Goal: Communication & Community: Ask a question

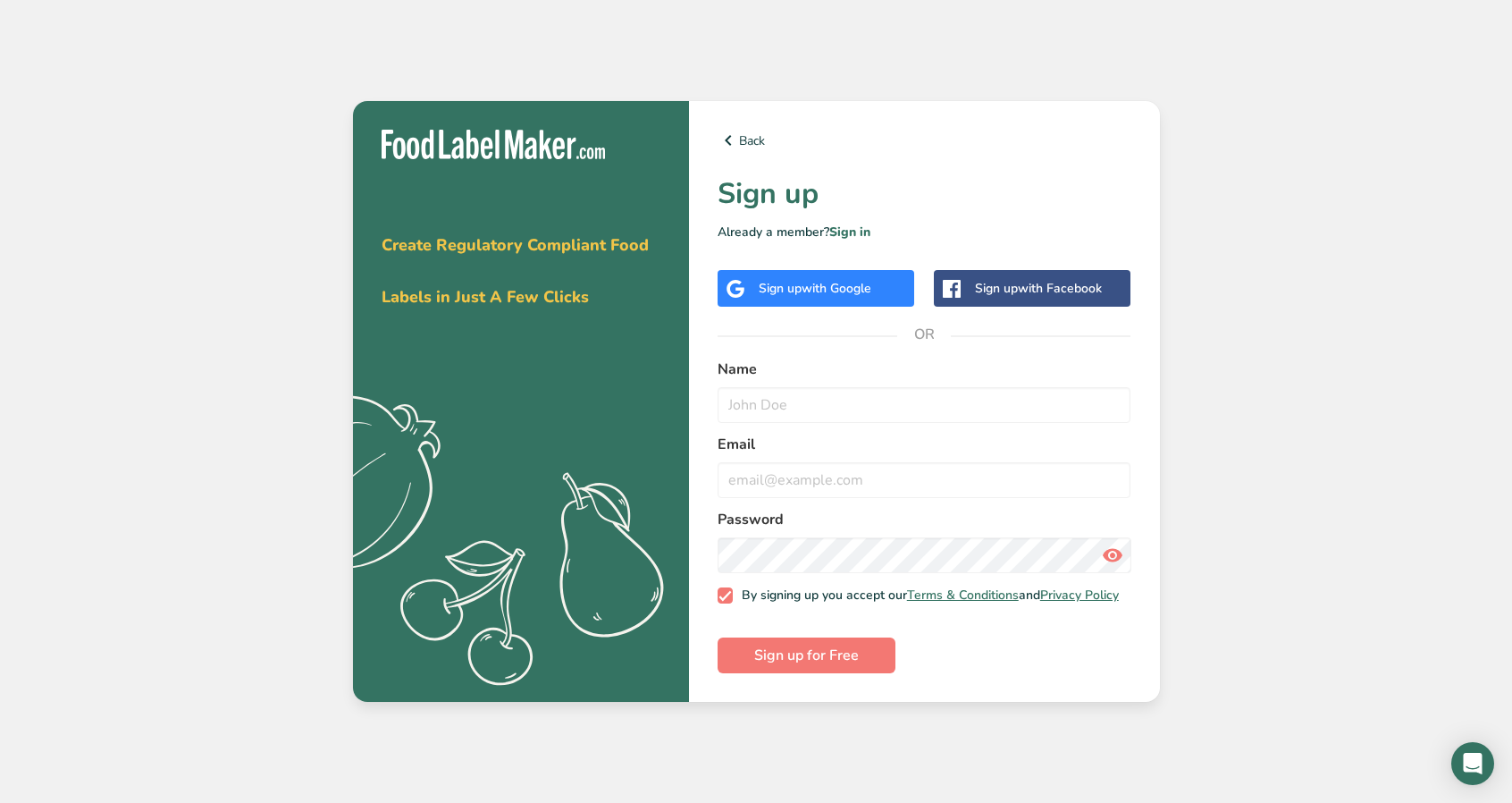
click at [902, 291] on div "Sign up with Google" at bounding box center [816, 288] width 197 height 37
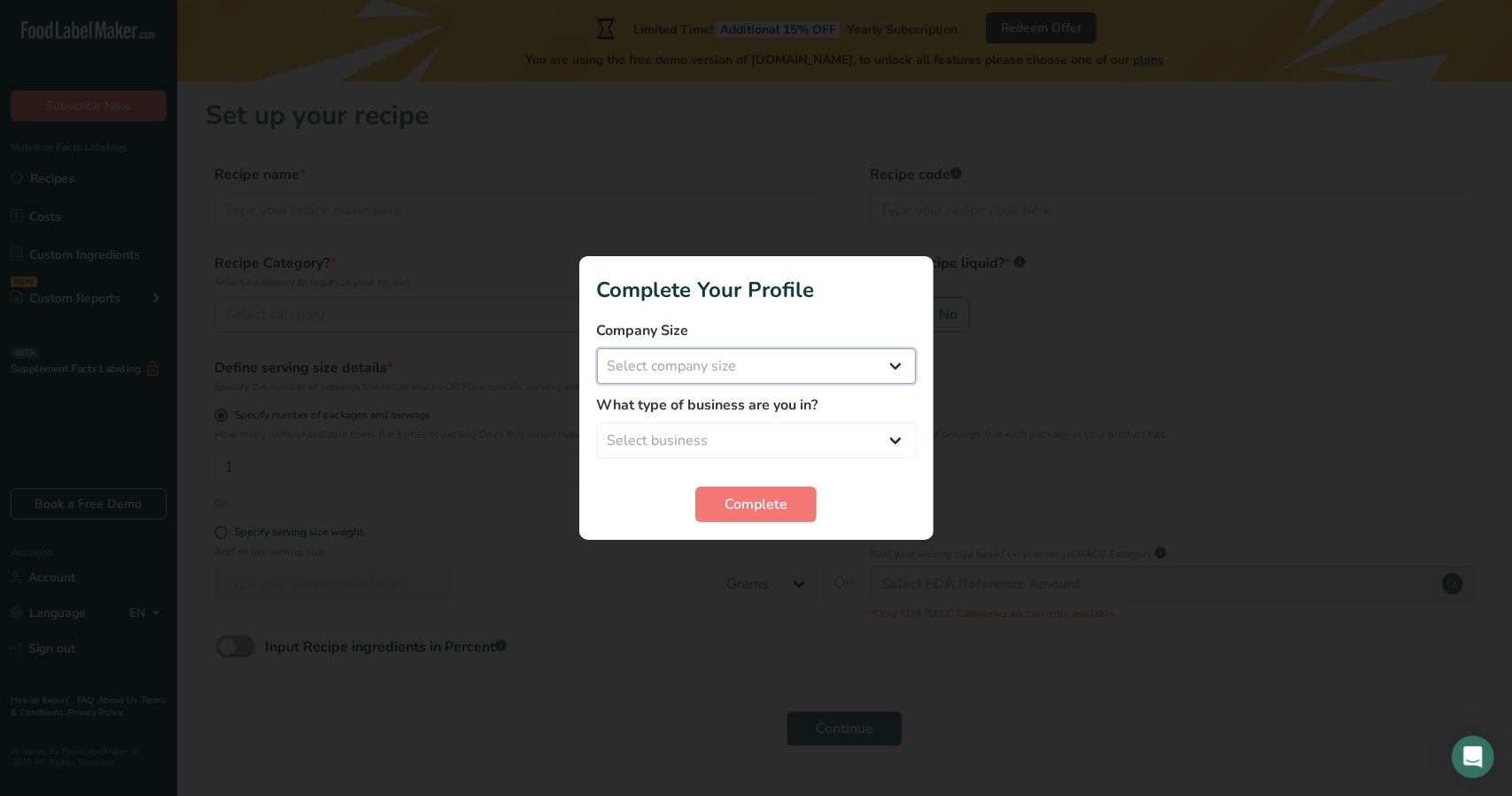
click at [870, 372] on select "Select company size Fewer than 10 Employees 10 to 50 Employees 51 to 500 Employ…" at bounding box center [756, 366] width 319 height 36
select select "1"
click at [597, 348] on select "Select company size Fewer than 10 Employees 10 to 50 Employees 51 to 500 Employ…" at bounding box center [756, 366] width 319 height 36
click at [818, 435] on select "Select business Packaged Food Manufacturer Restaurant & Cafe Bakery Meal Plans …" at bounding box center [756, 441] width 319 height 36
select select "8"
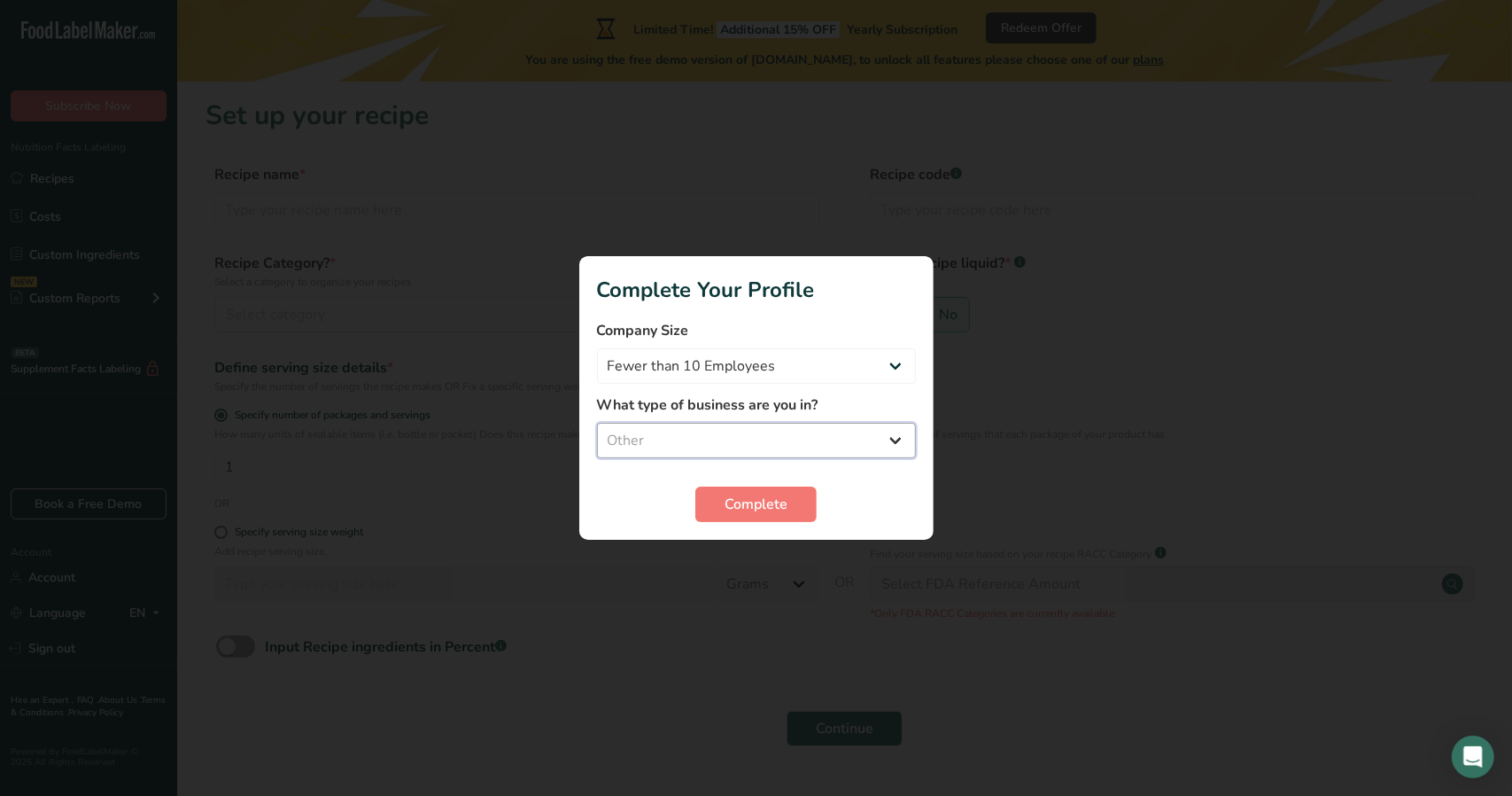
click at [597, 423] on select "Select business Packaged Food Manufacturer Restaurant & Cafe Bakery Meal Plans …" at bounding box center [756, 441] width 319 height 36
click at [740, 501] on span "Complete" at bounding box center [756, 503] width 63 height 21
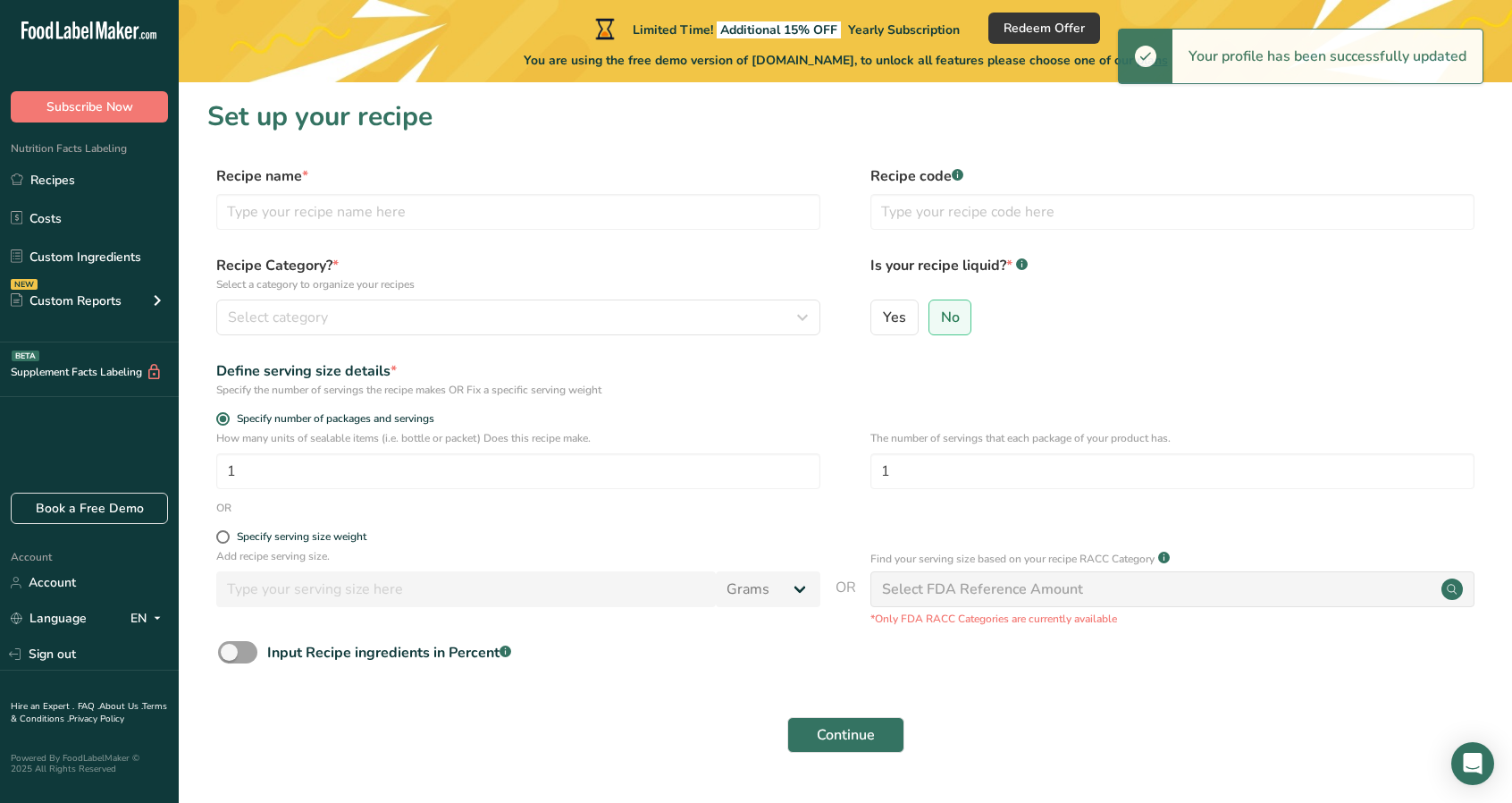
click at [487, 192] on div "Recipe name *" at bounding box center [518, 198] width 604 height 64
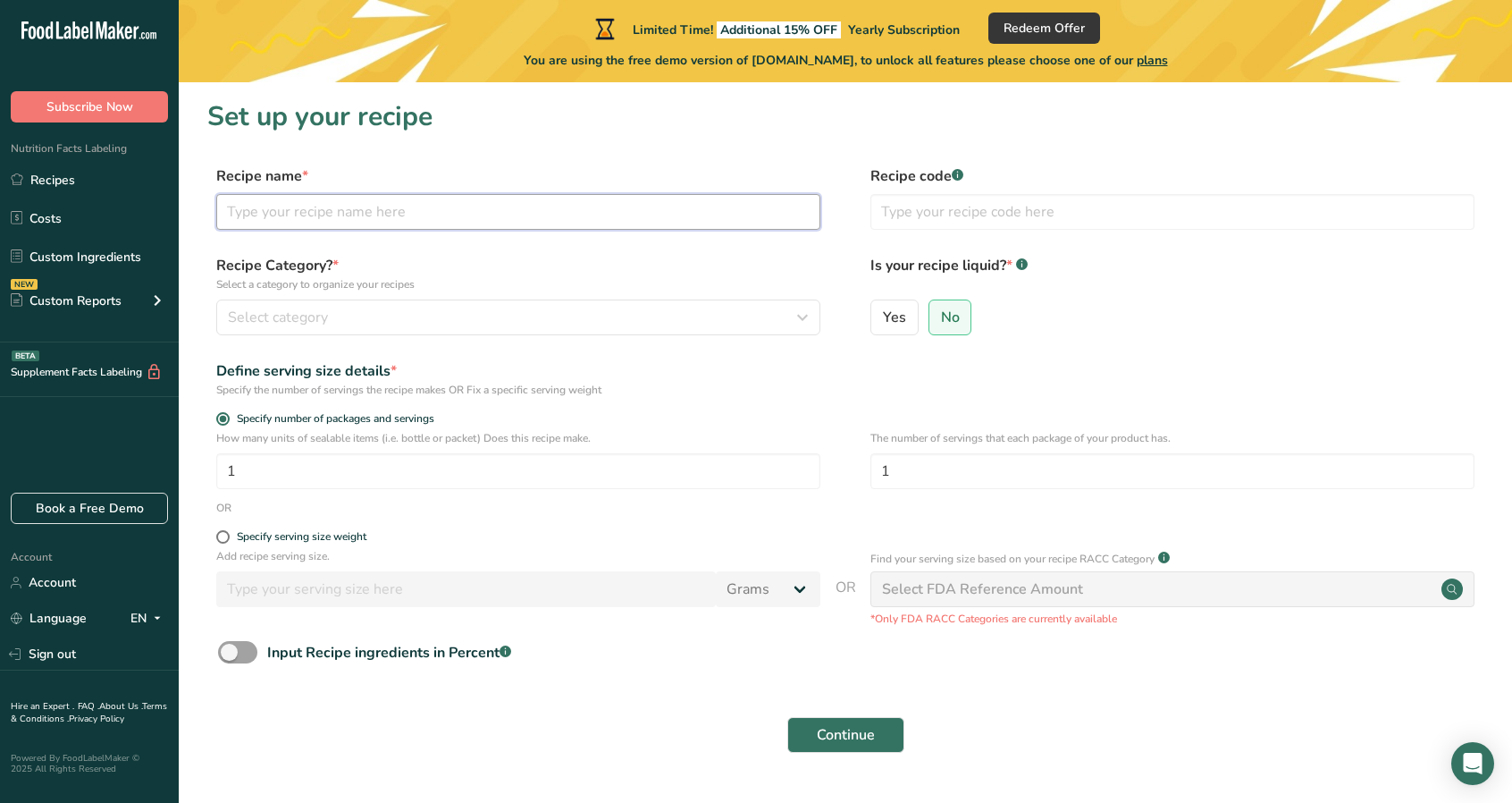
click at [486, 196] on input "text" at bounding box center [518, 212] width 604 height 36
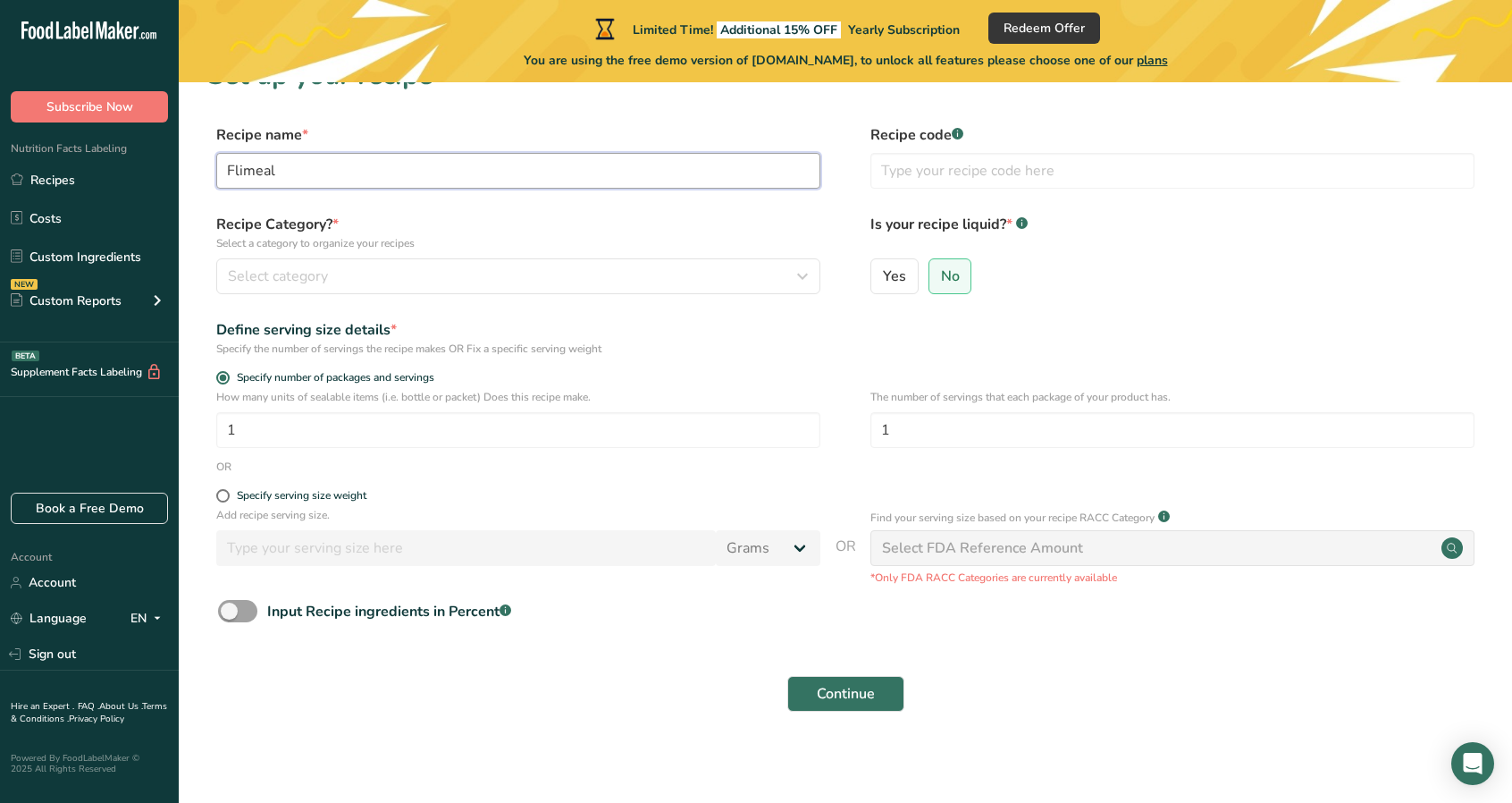
scroll to position [47, 0]
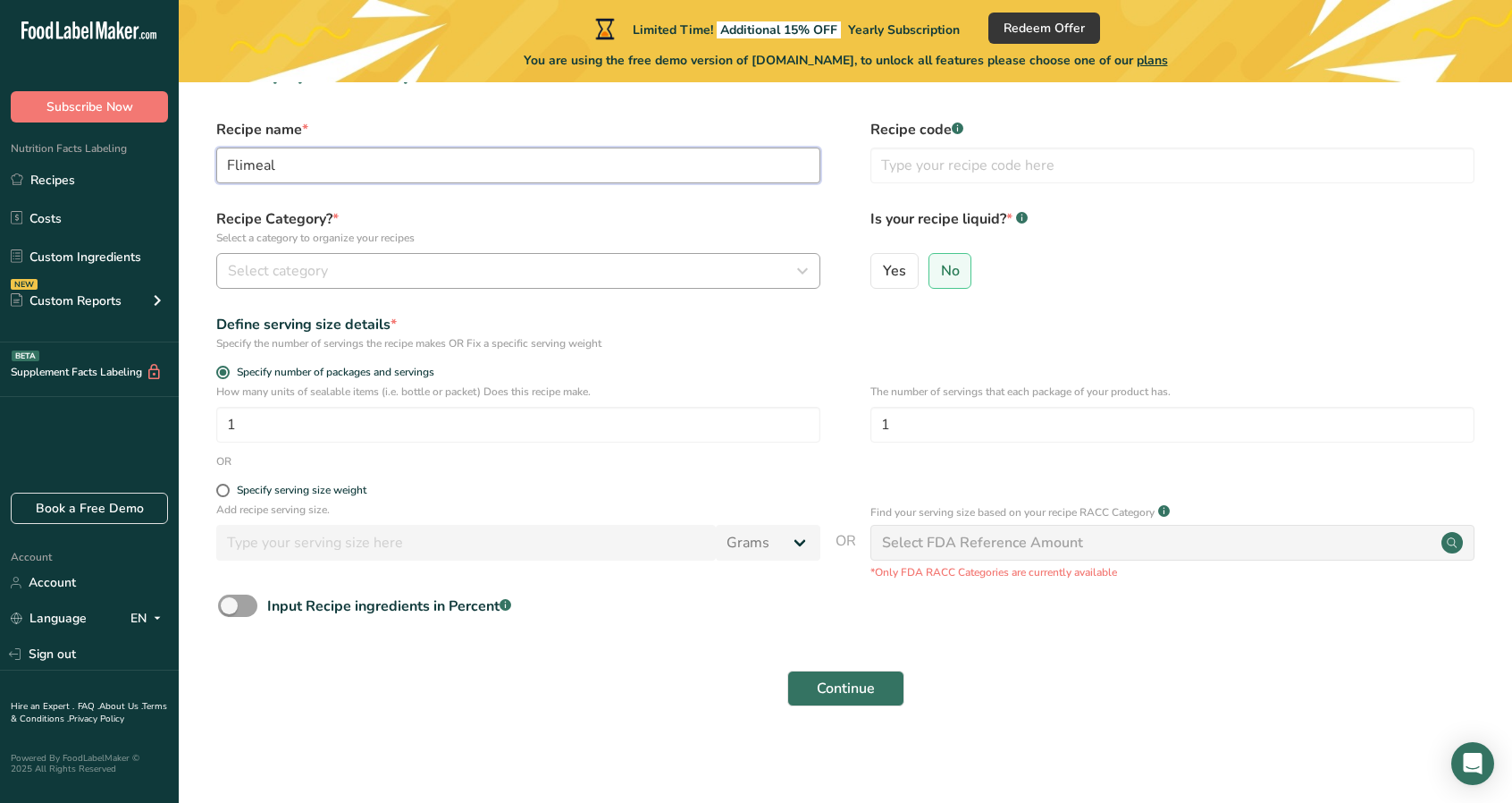
type input "Flimeal"
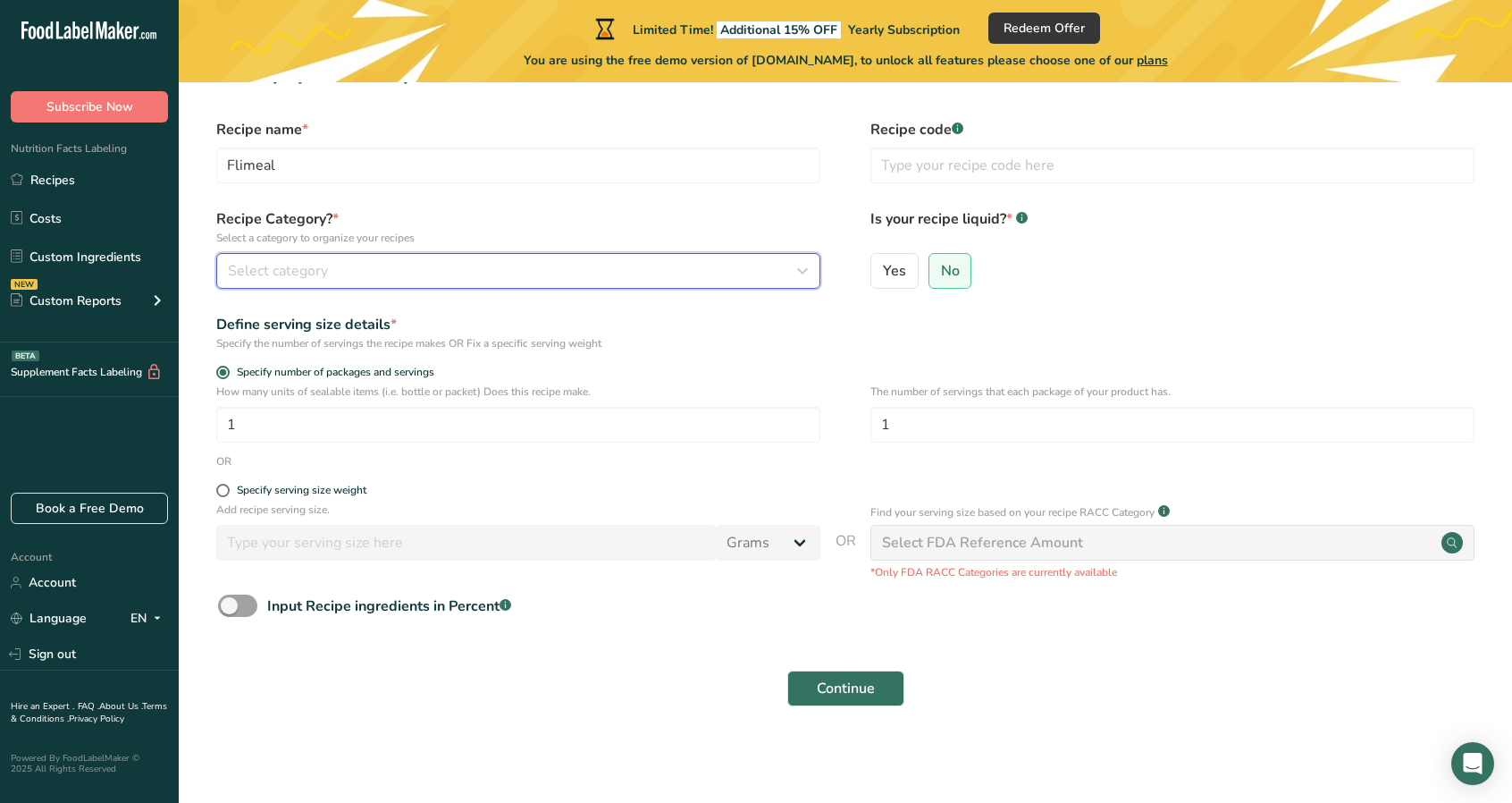
click at [446, 266] on div "Select category" at bounding box center [512, 270] width 570 height 21
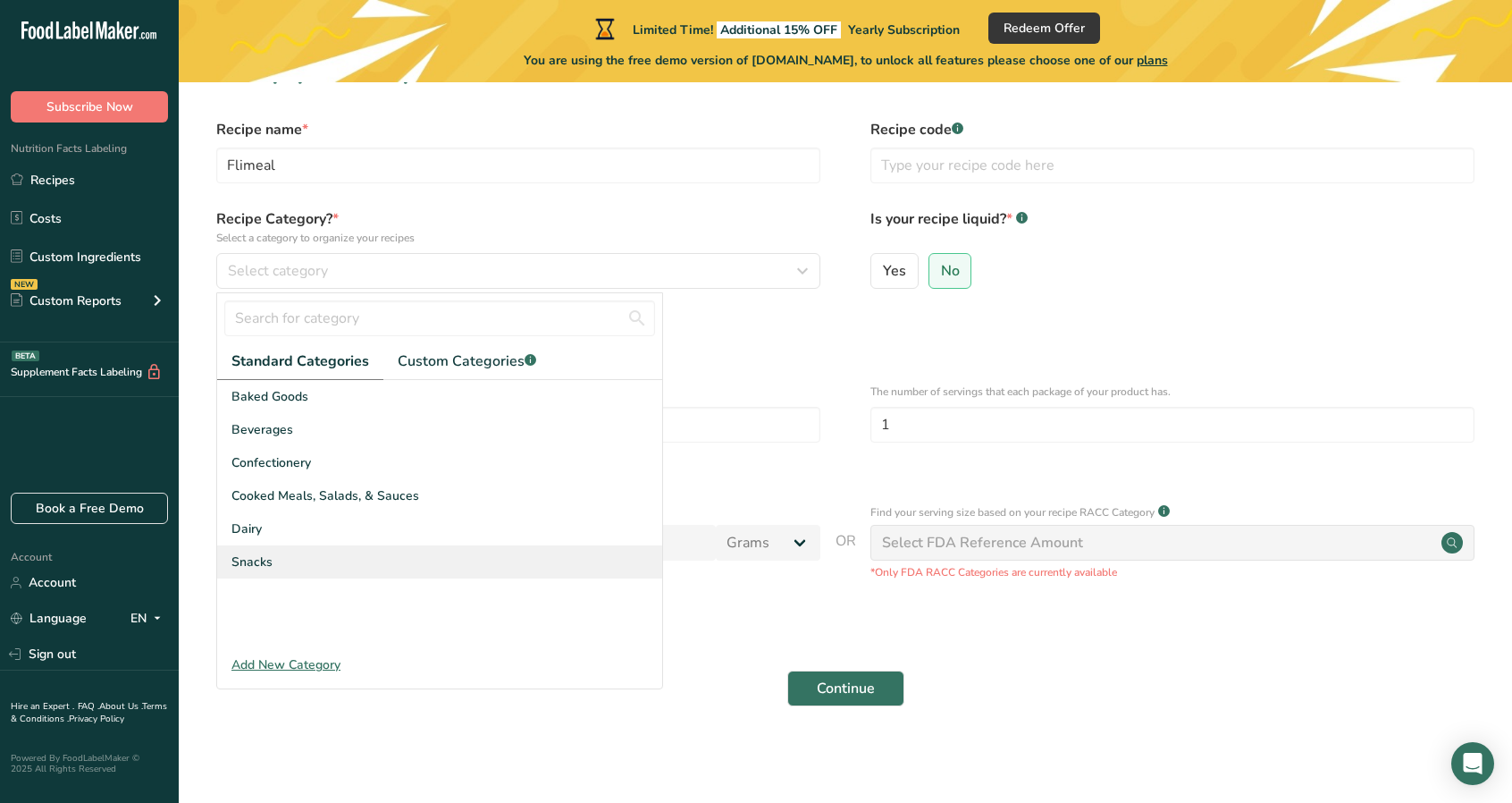
click at [331, 555] on div "Snacks" at bounding box center [439, 561] width 445 height 33
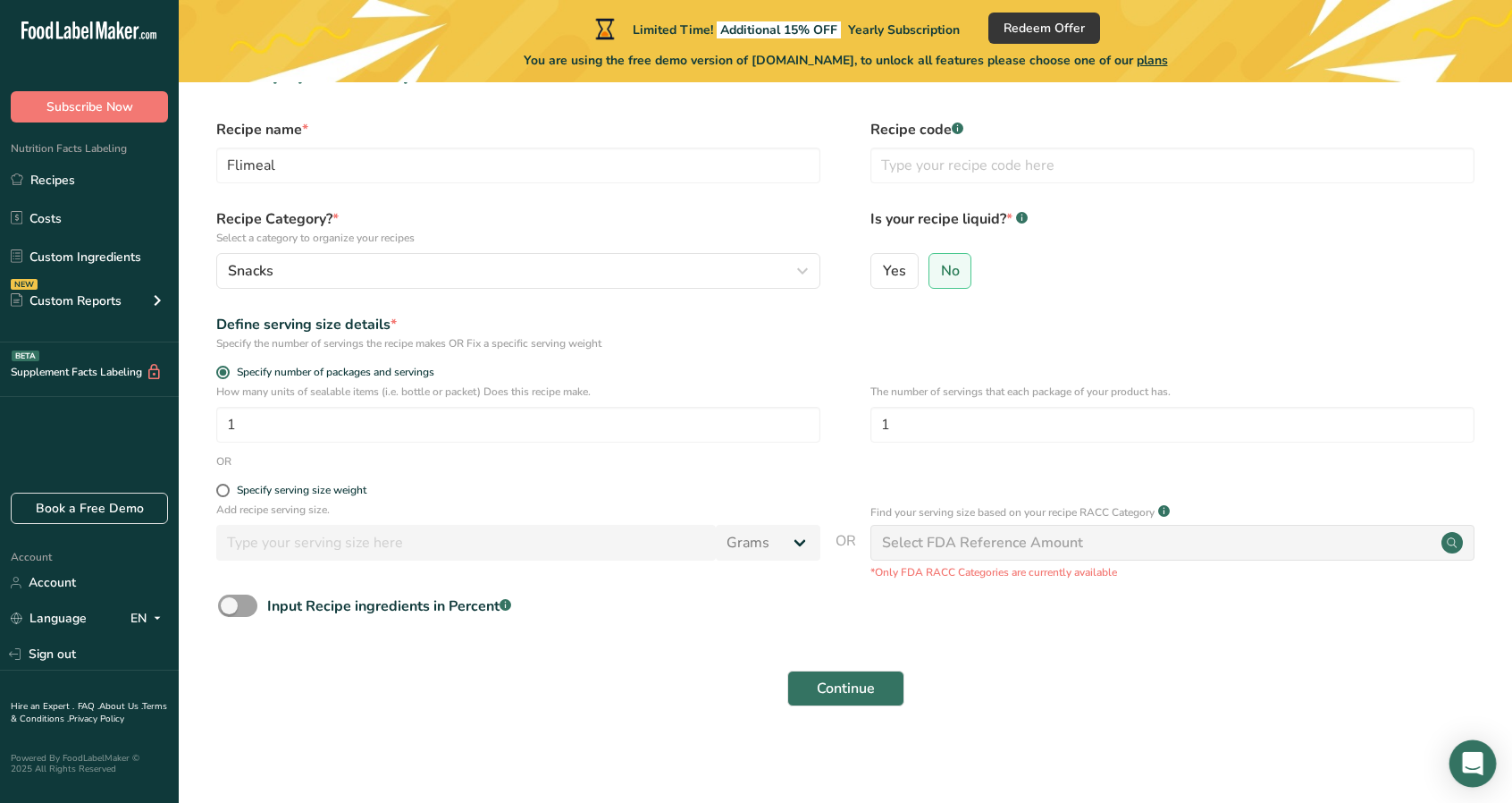
click at [1464, 759] on icon "Open Intercom Messenger" at bounding box center [1472, 763] width 23 height 23
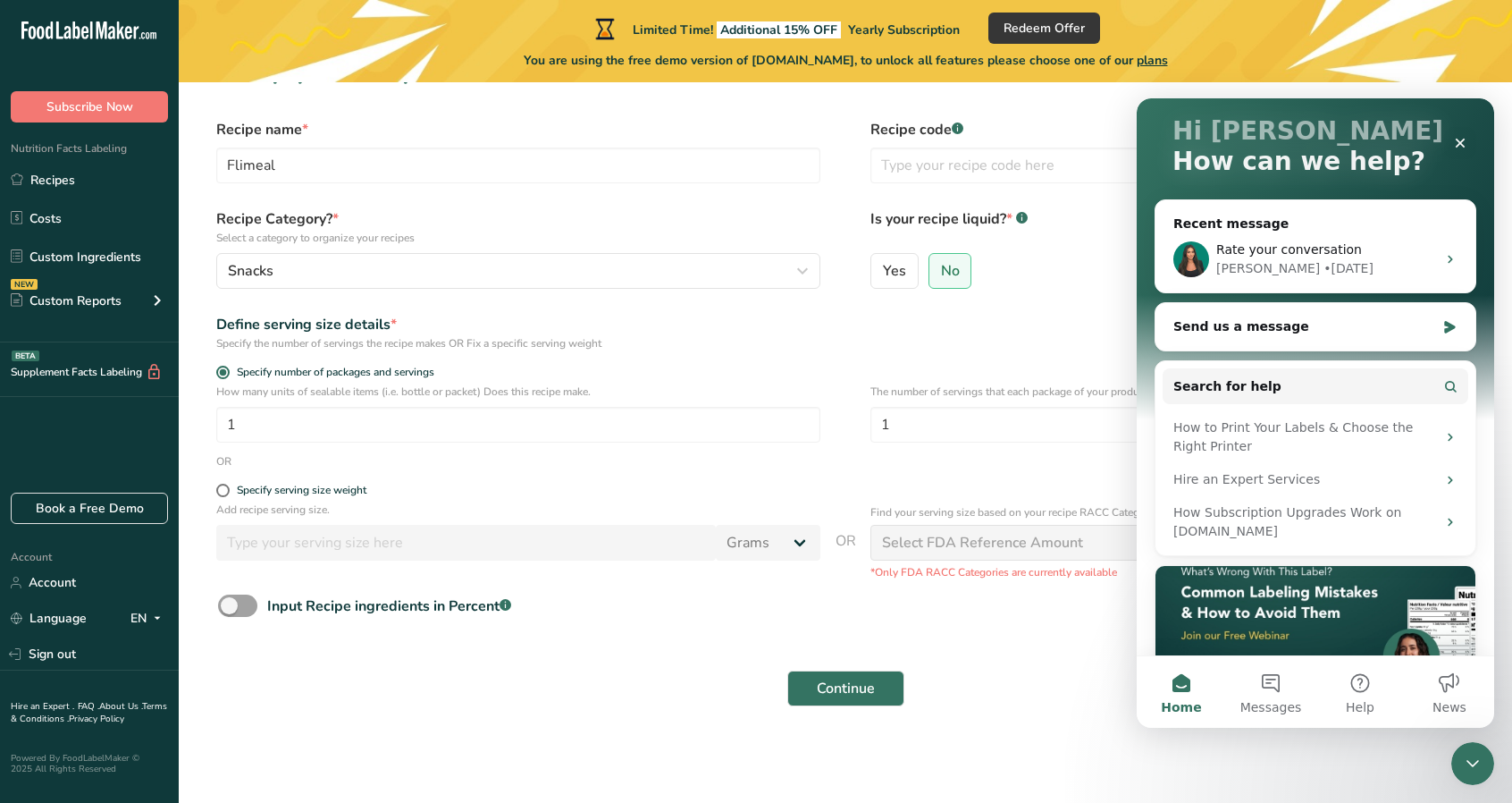
scroll to position [251, 0]
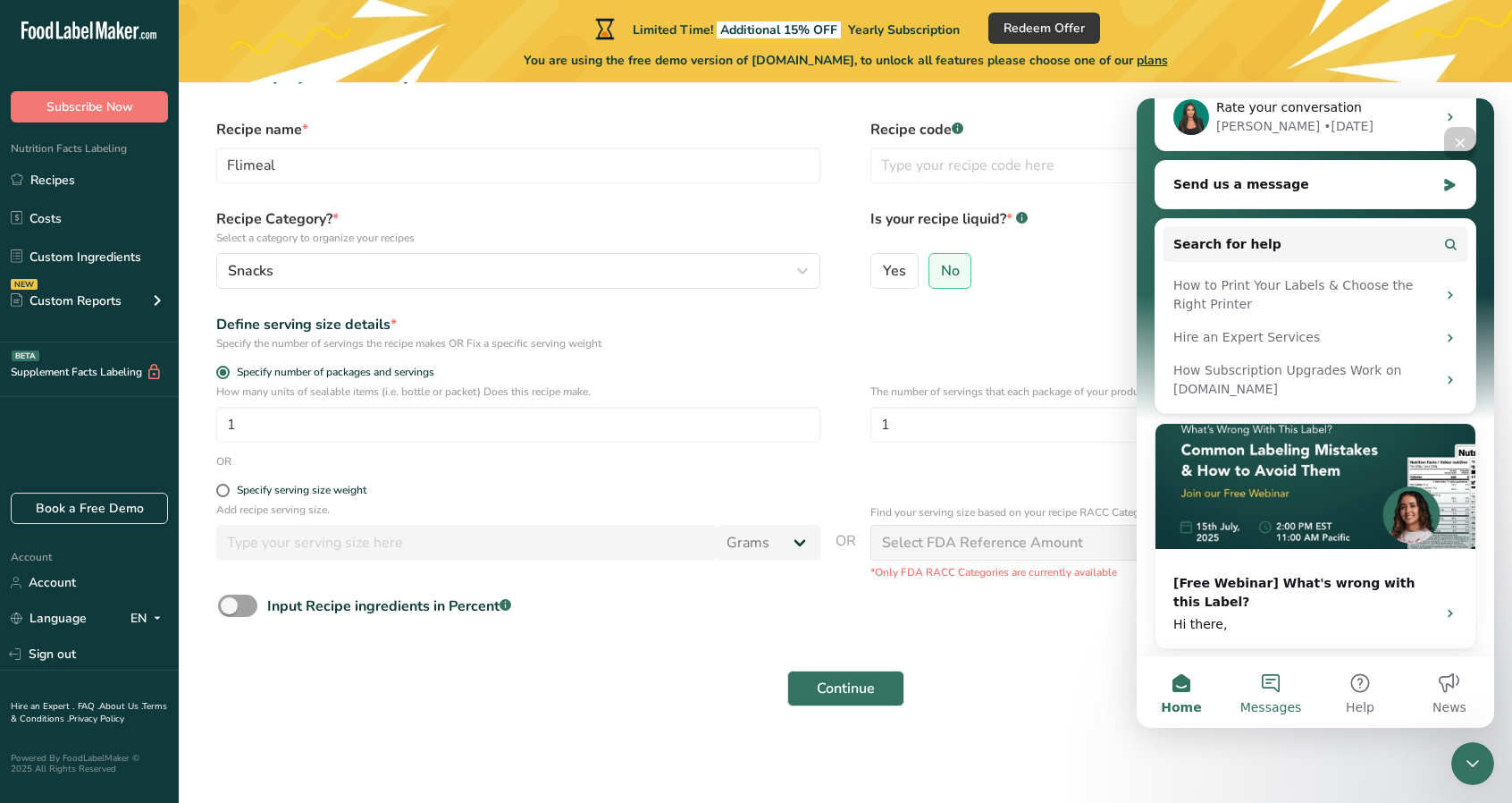
click at [1267, 705] on span "Messages" at bounding box center [1271, 707] width 62 height 13
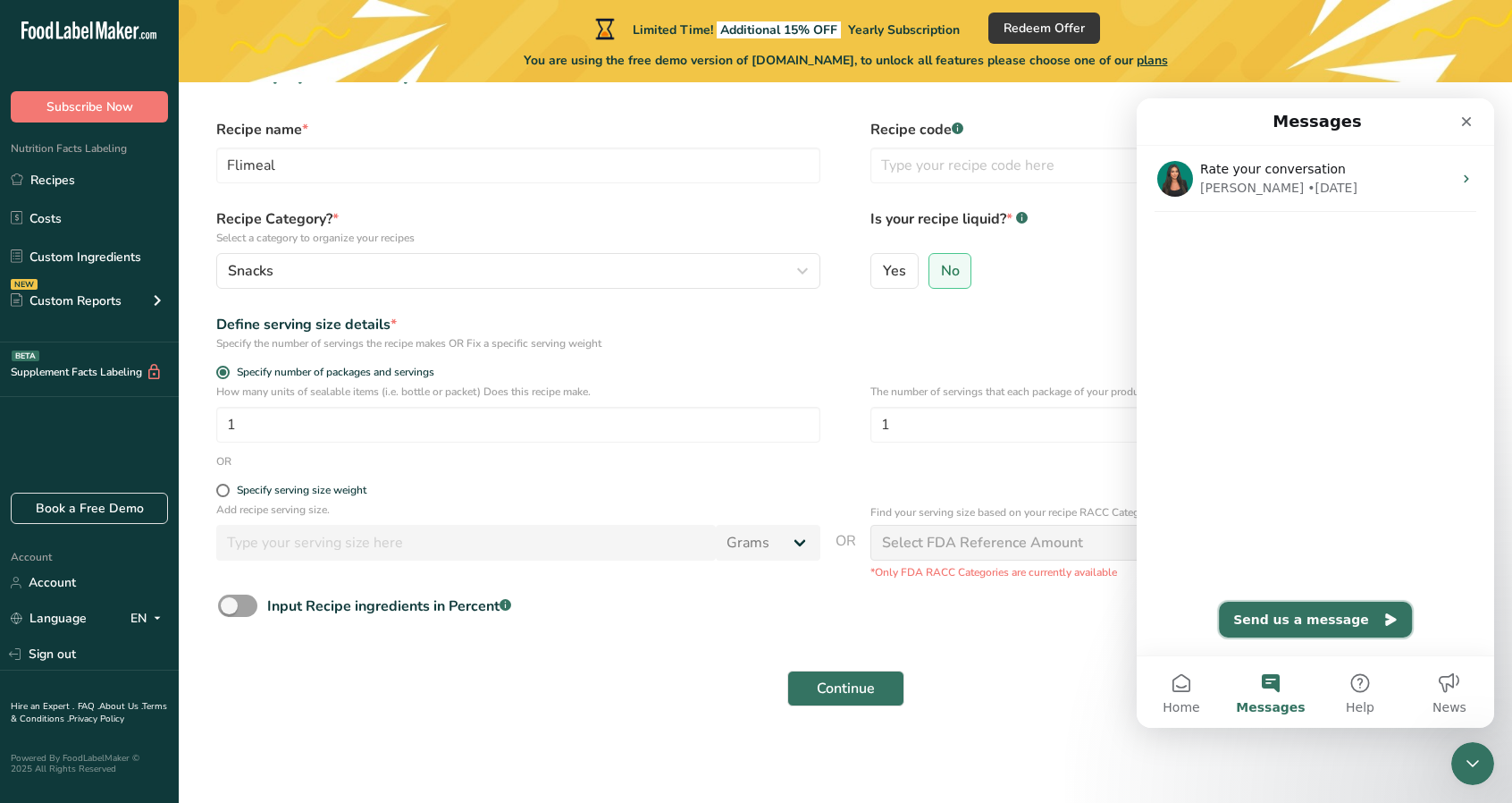
click at [1270, 634] on button "Send us a message" at bounding box center [1315, 619] width 193 height 36
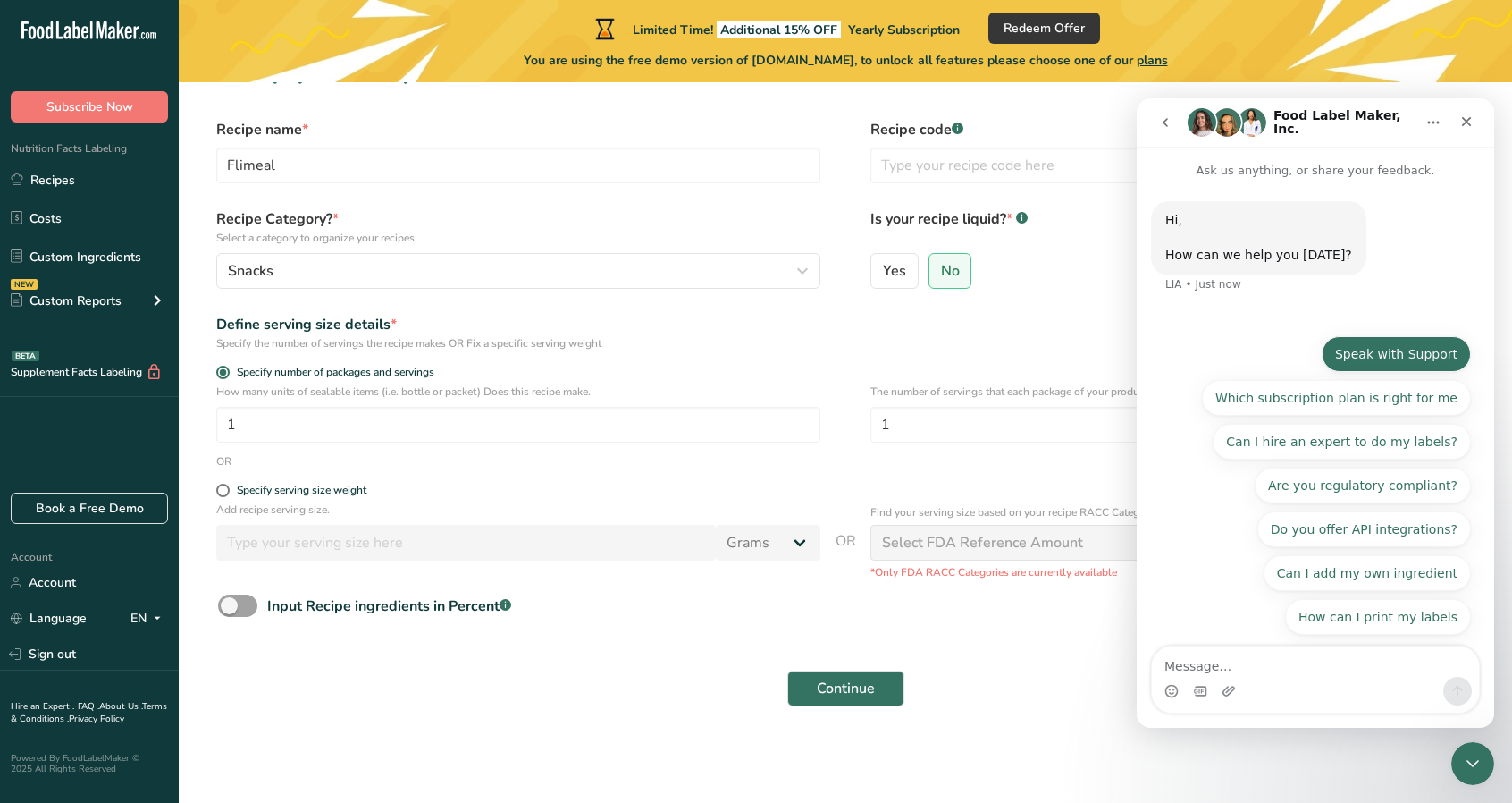
click at [1372, 342] on button "Speak with Support" at bounding box center [1396, 355] width 149 height 36
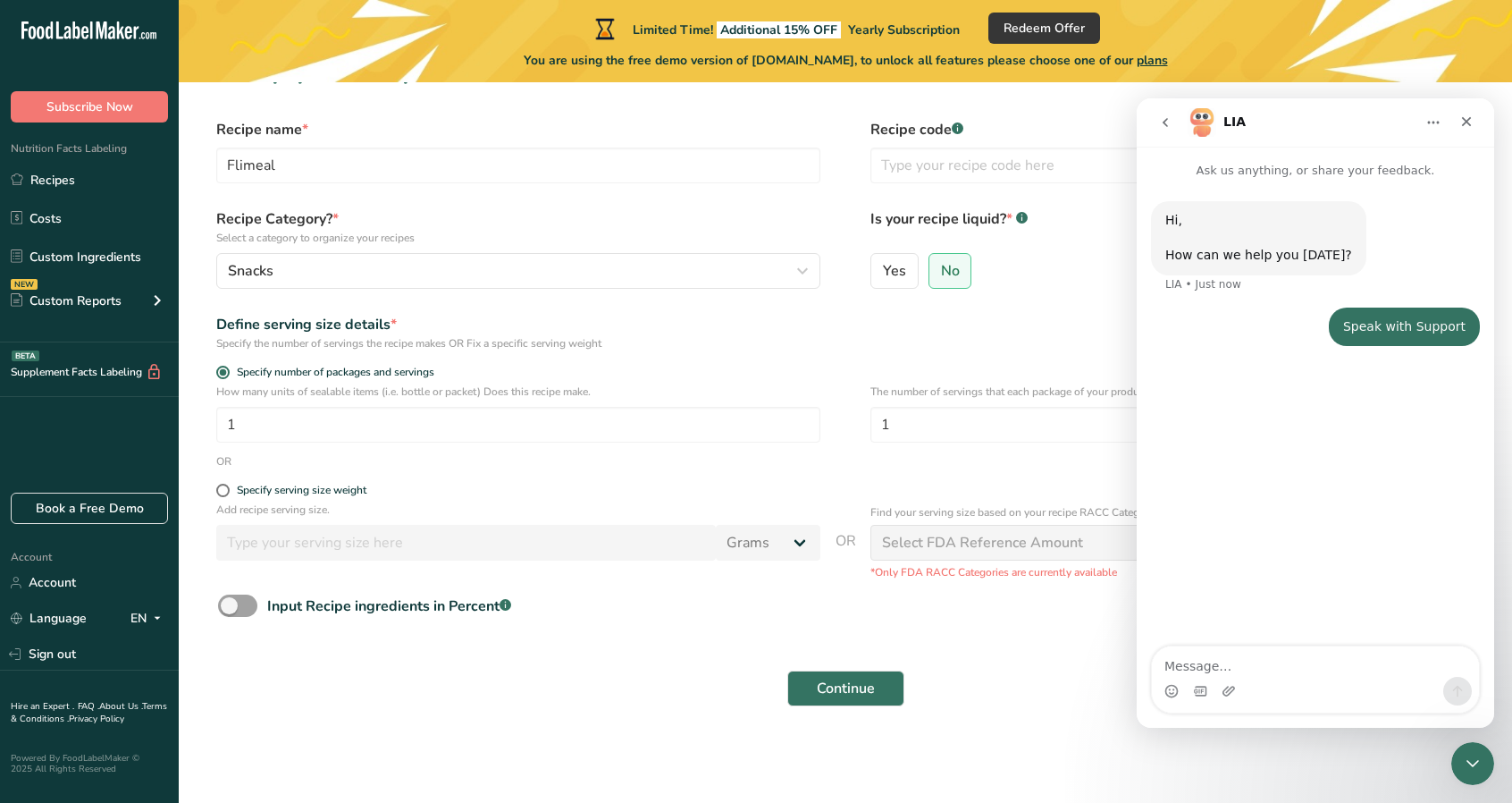
click at [1230, 650] on textarea "Message…" at bounding box center [1316, 661] width 328 height 30
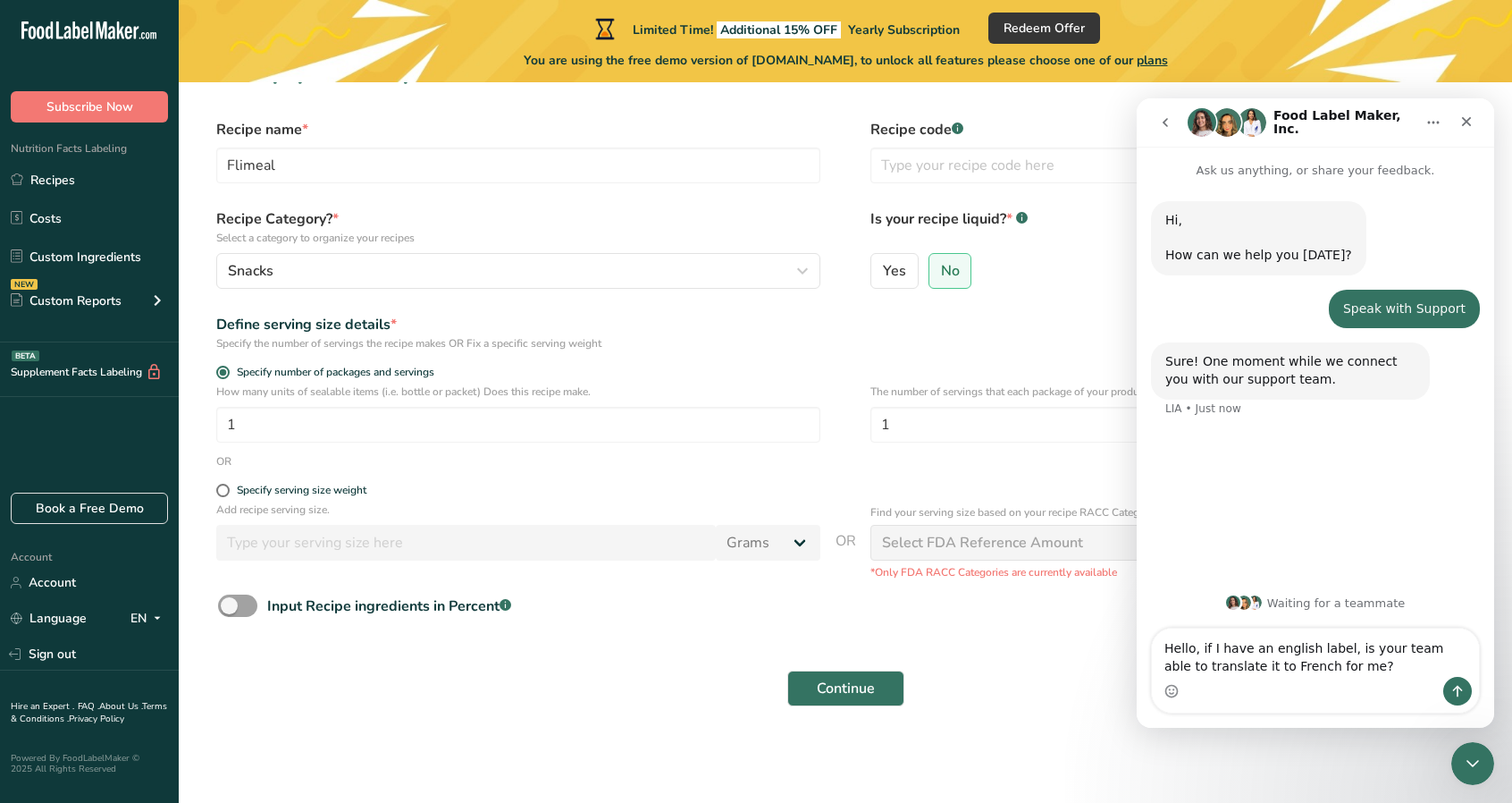
type textarea "Hello, if I have an english label, is your team able to translate it to French …"
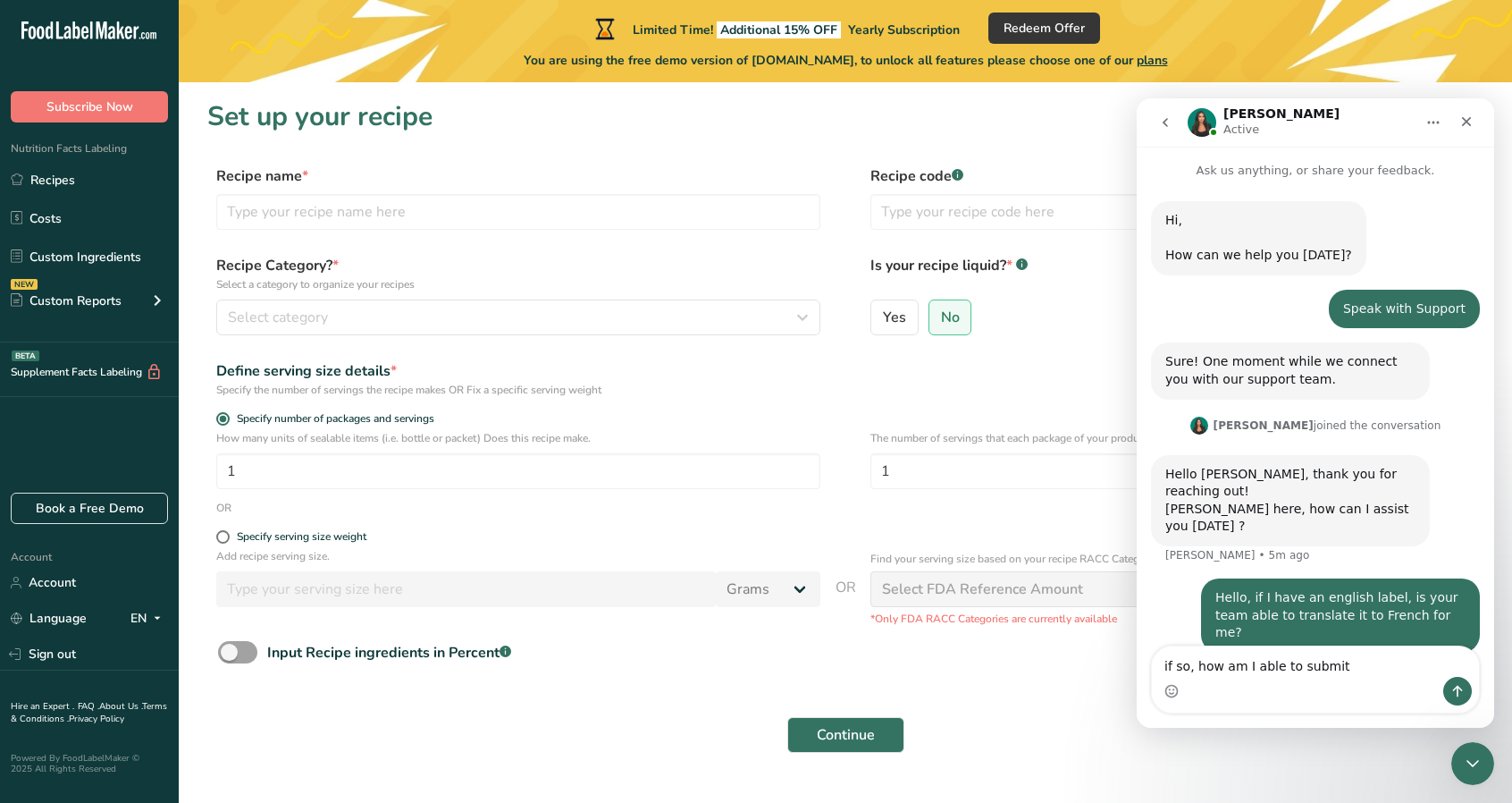
click at [1222, 661] on textarea "if so, how am I able to submit" at bounding box center [1316, 661] width 328 height 30
click at [1357, 673] on textarea "if so, how can I able to submit" at bounding box center [1316, 661] width 328 height 30
type textarea "if so, how can I able to submit it /start the process?"
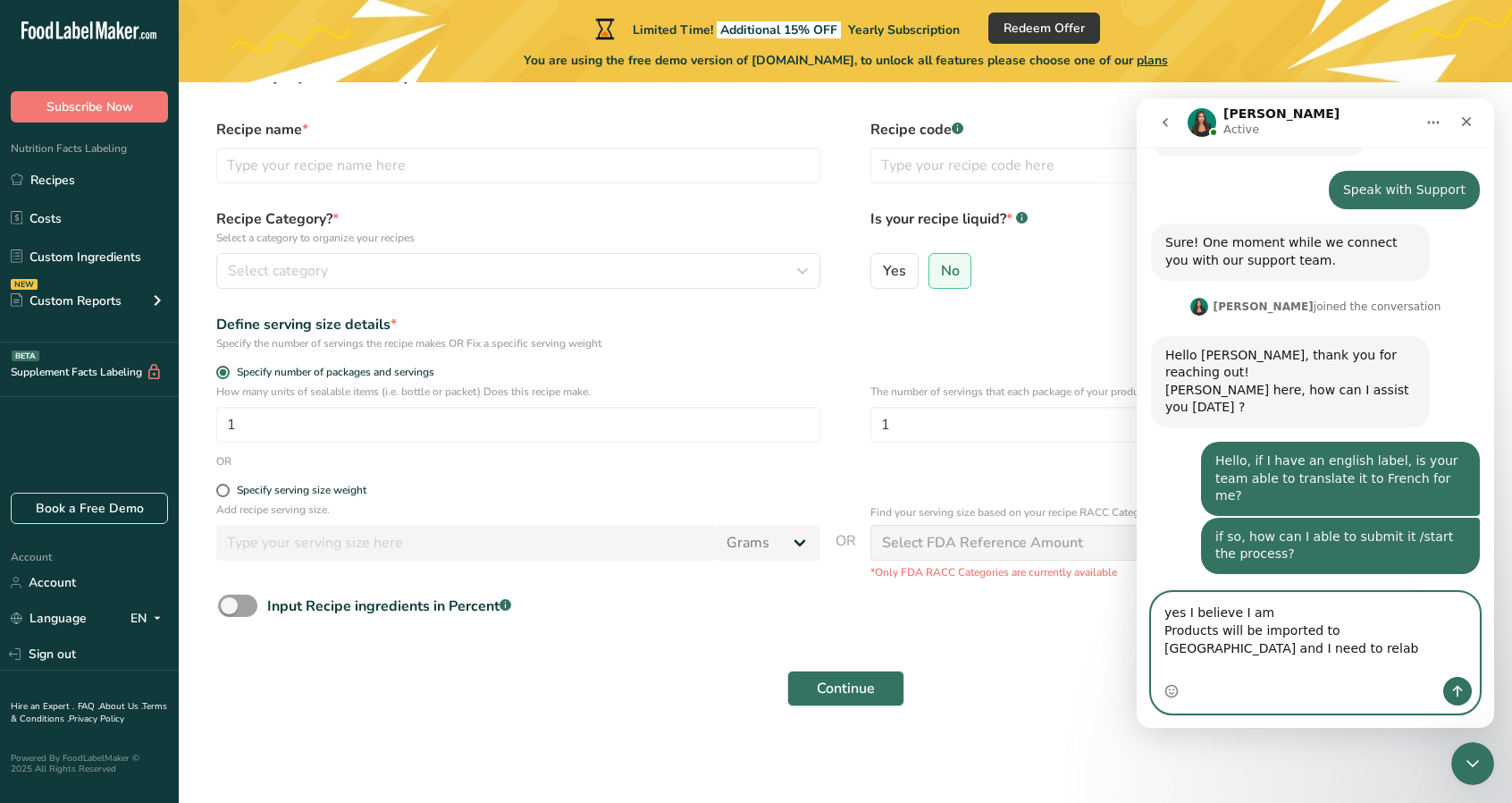
scroll to position [137, 0]
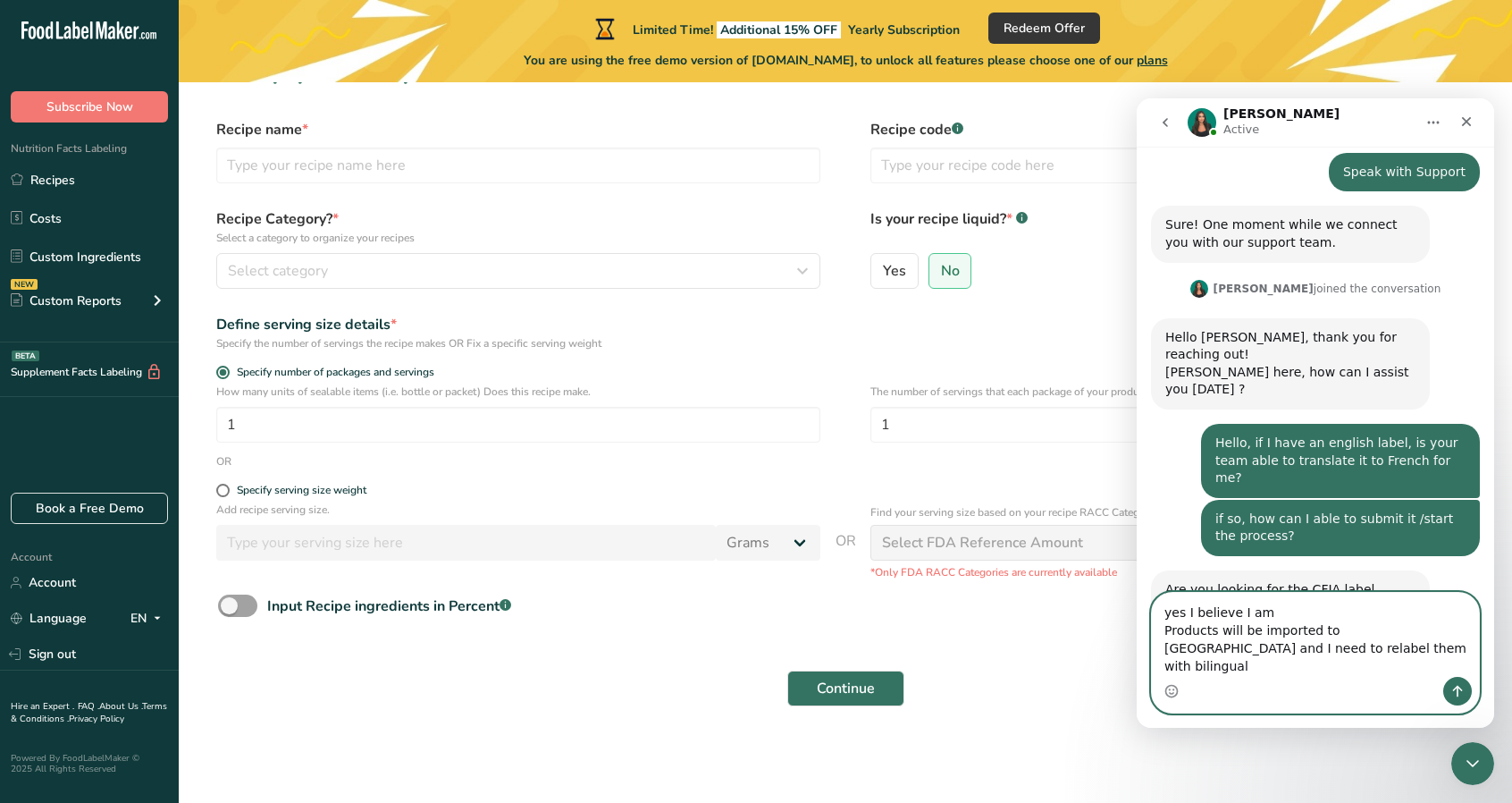
click at [1351, 671] on textarea "yes I believe I am Products will be imported to Canada and I need to relabel th…" at bounding box center [1316, 634] width 328 height 84
type textarea "yes I believe I am Products will be imported to Canada and I need to relabel th…"
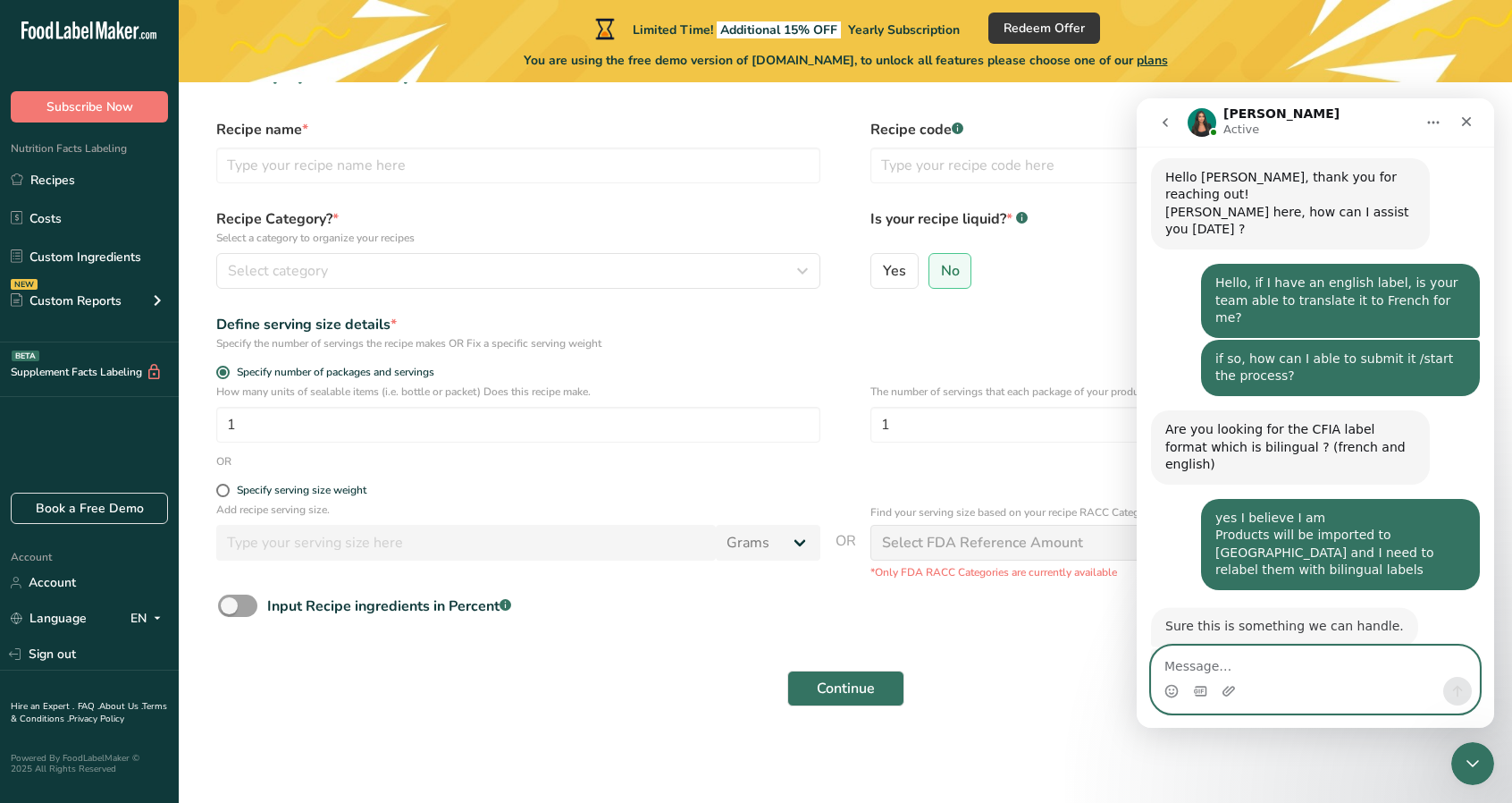
scroll to position [302, 0]
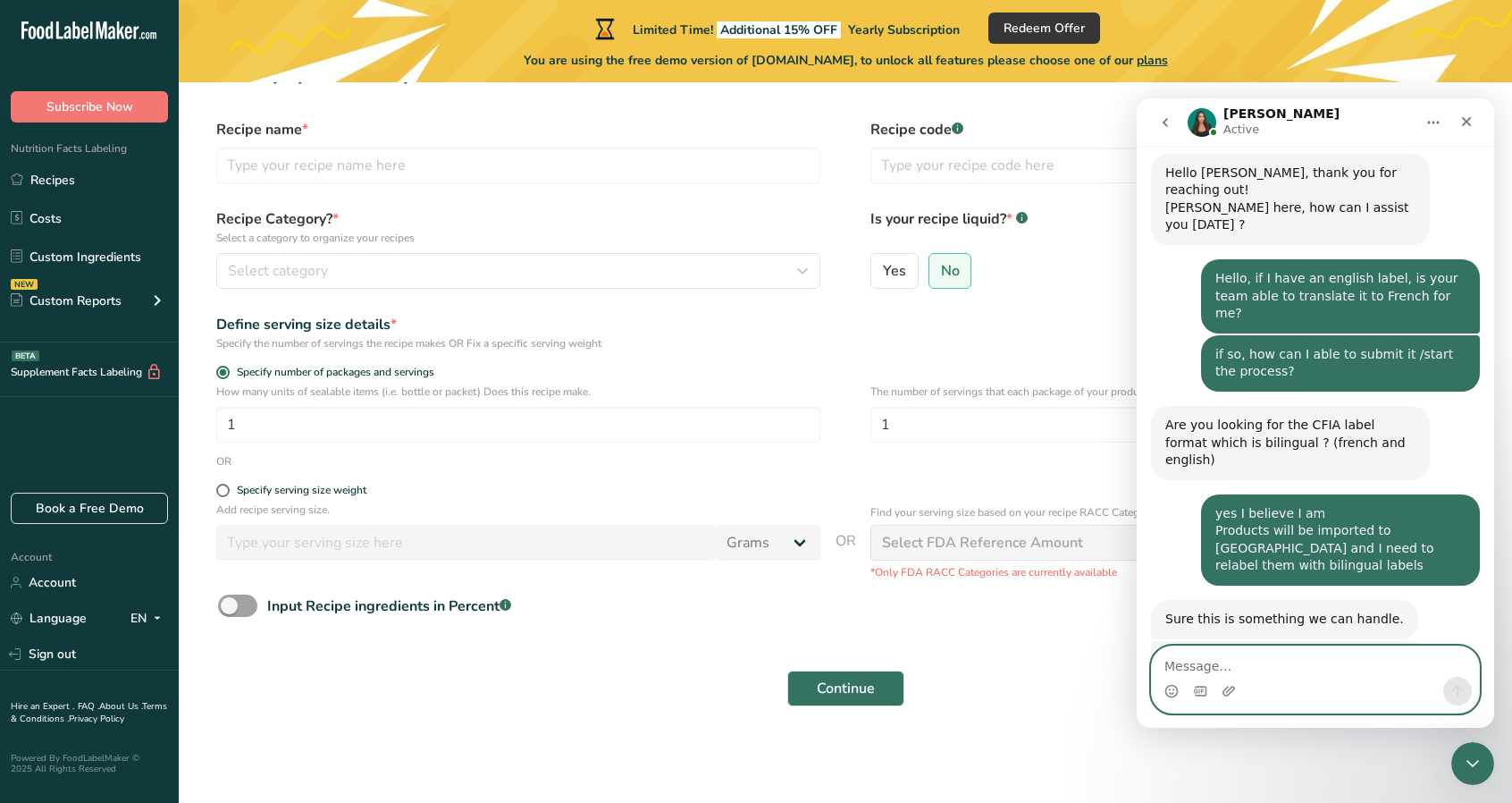
click at [1314, 668] on textarea "Message…" at bounding box center [1316, 661] width 328 height 30
type textarea "0"
type textarea "Just one to start for now"
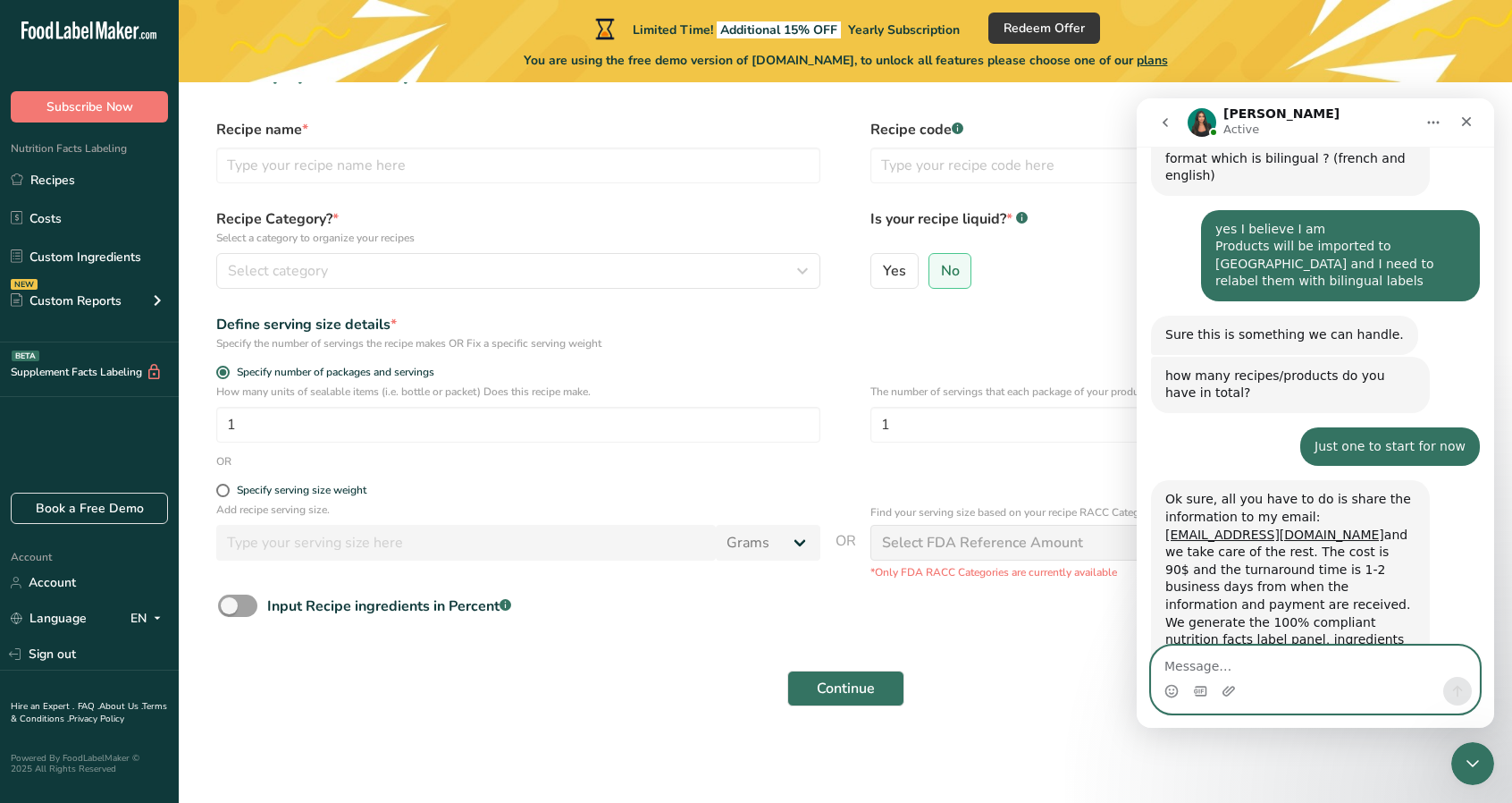
scroll to position [588, 0]
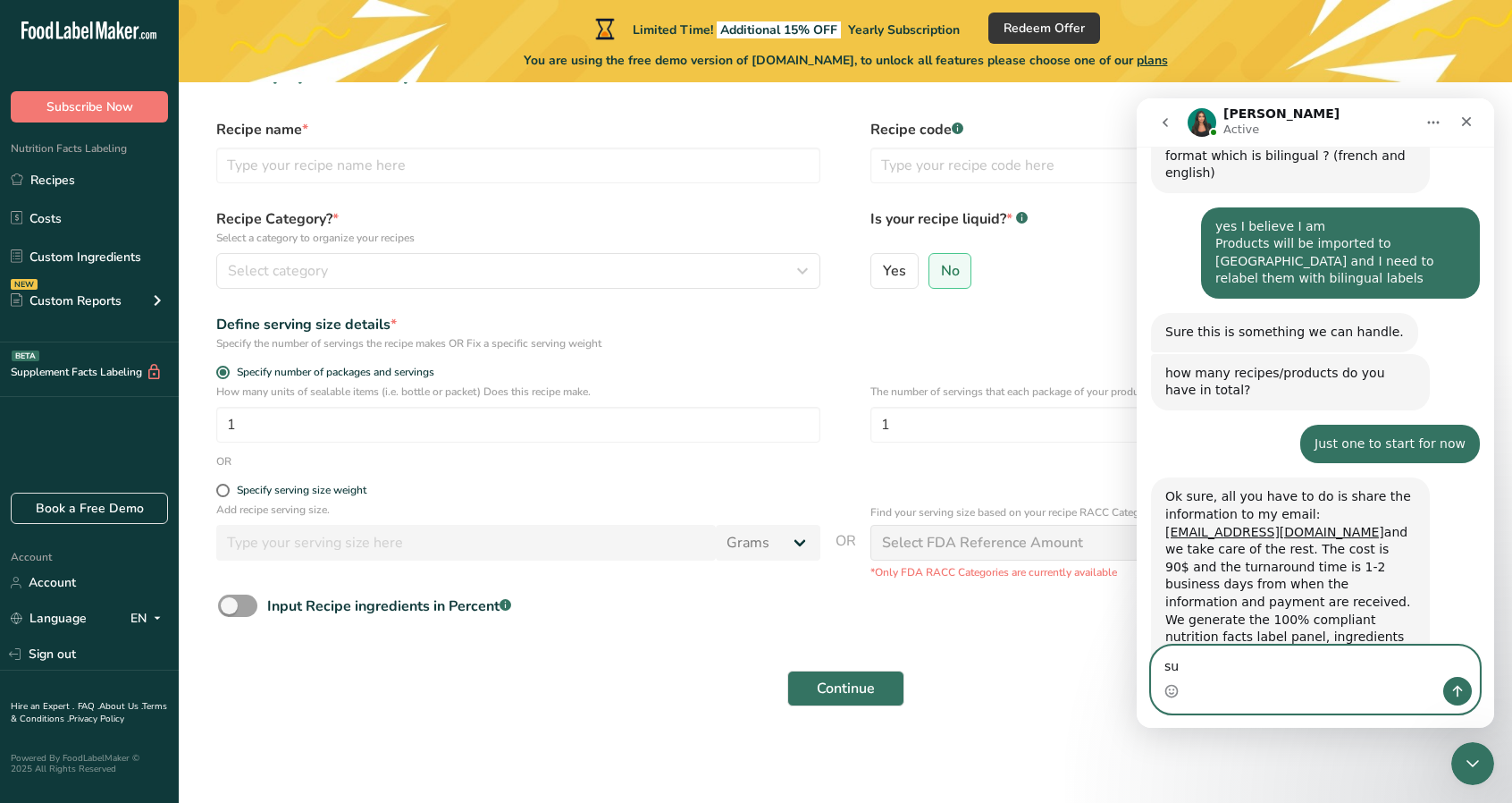
type textarea "s"
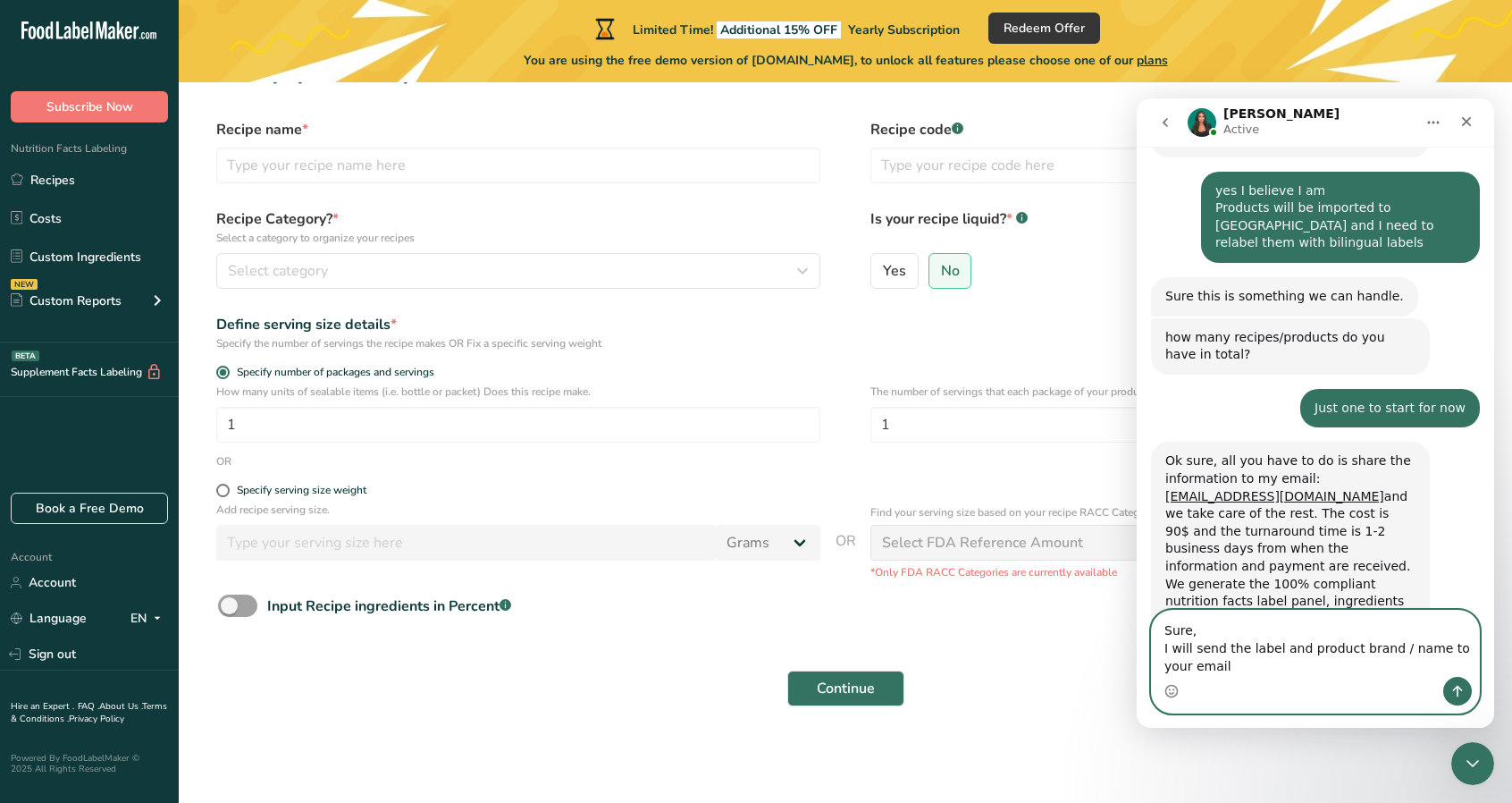
type textarea "Sure, I will send the label and product brand / name to your email"
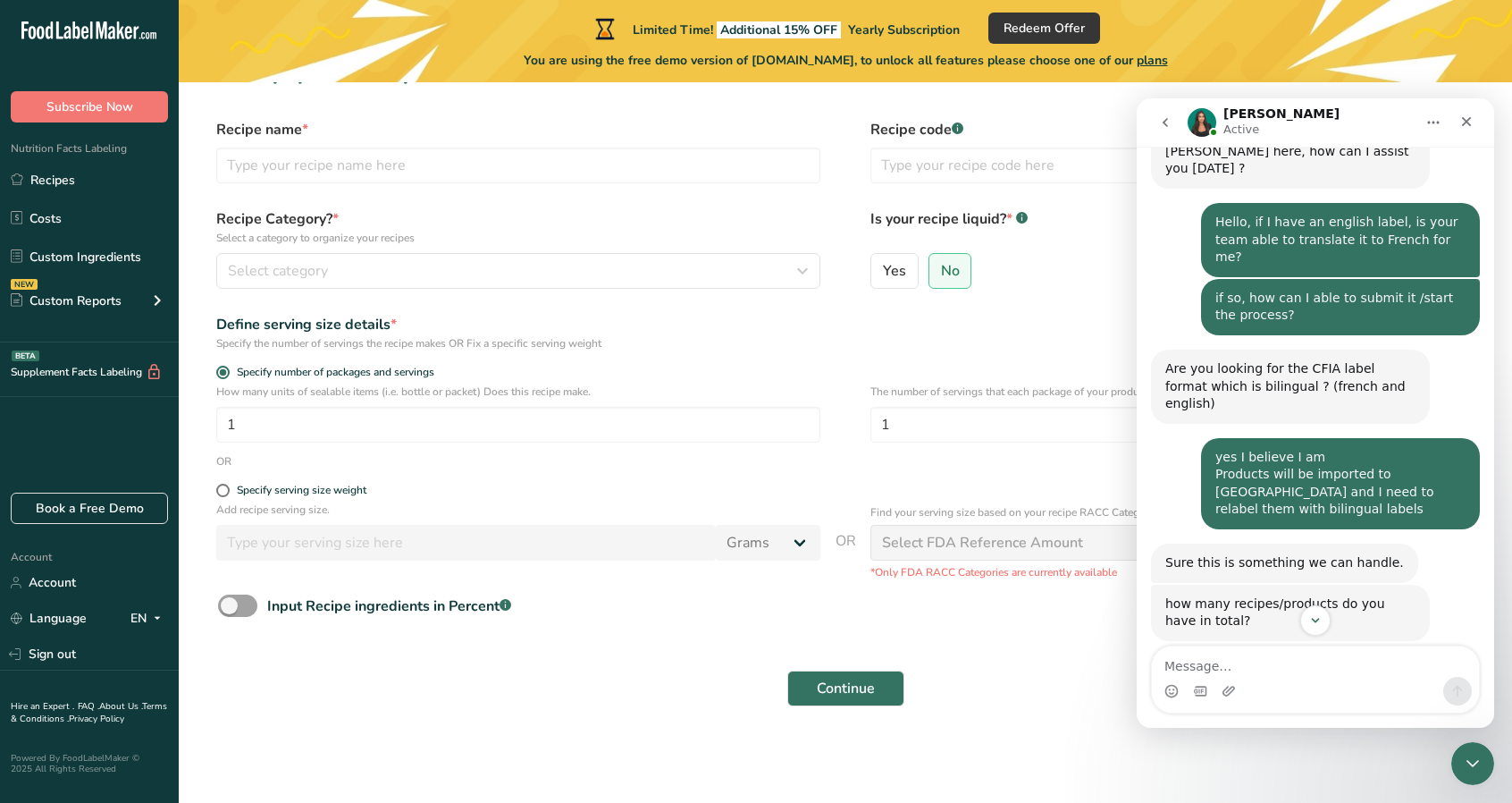
scroll to position [730, 0]
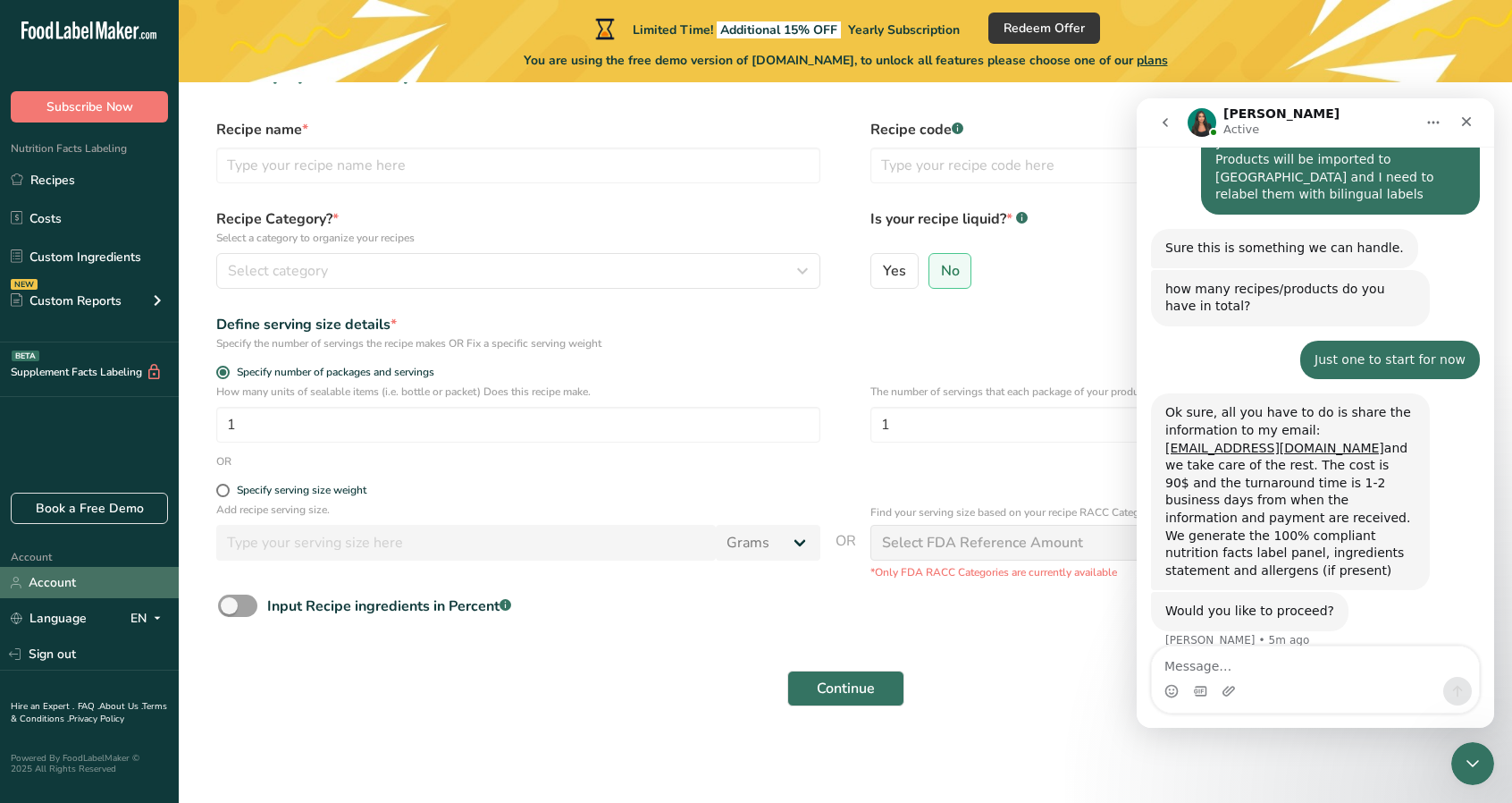
scroll to position [676, 0]
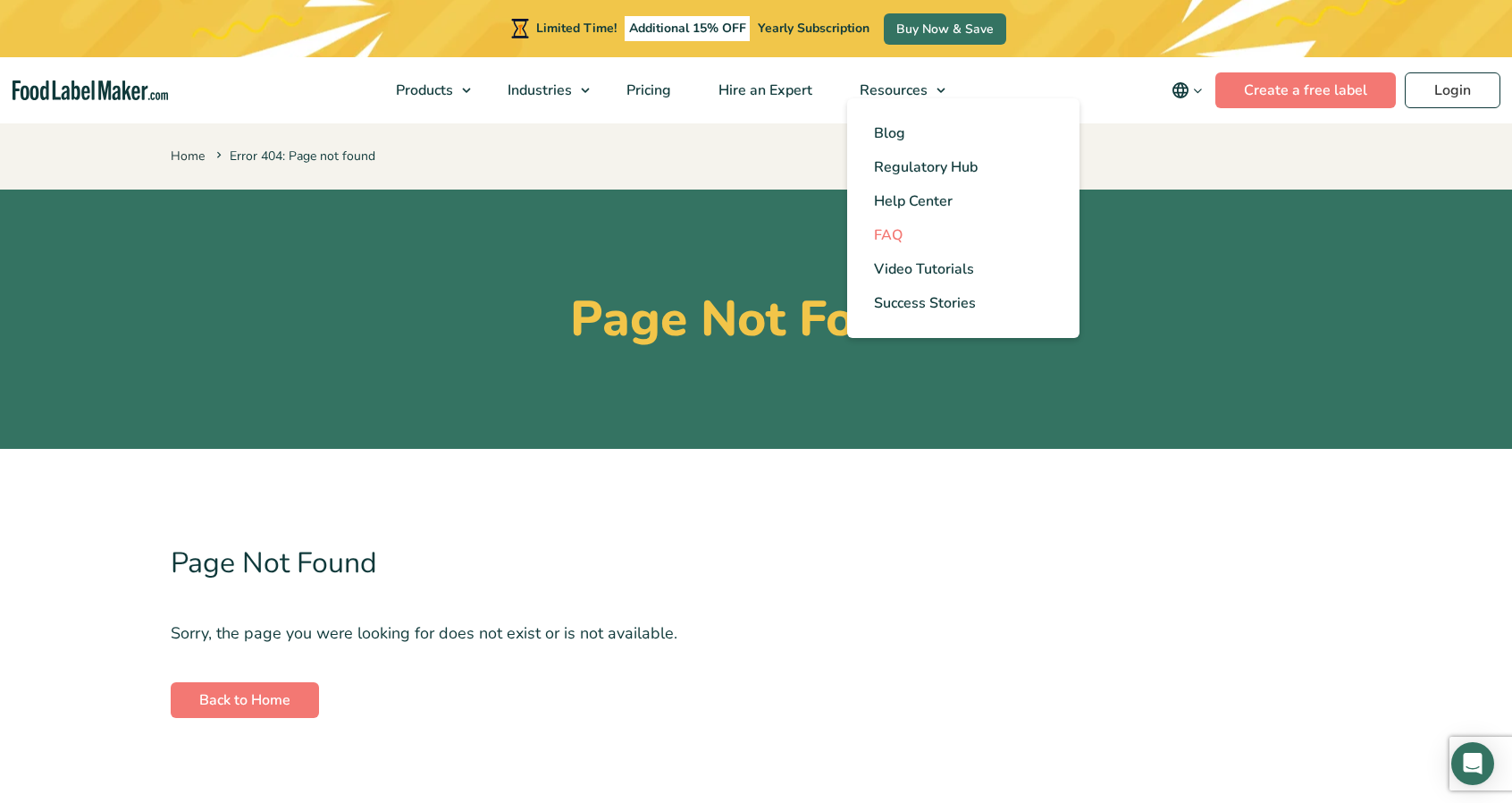
click at [897, 230] on span "FAQ" at bounding box center [888, 236] width 29 height 20
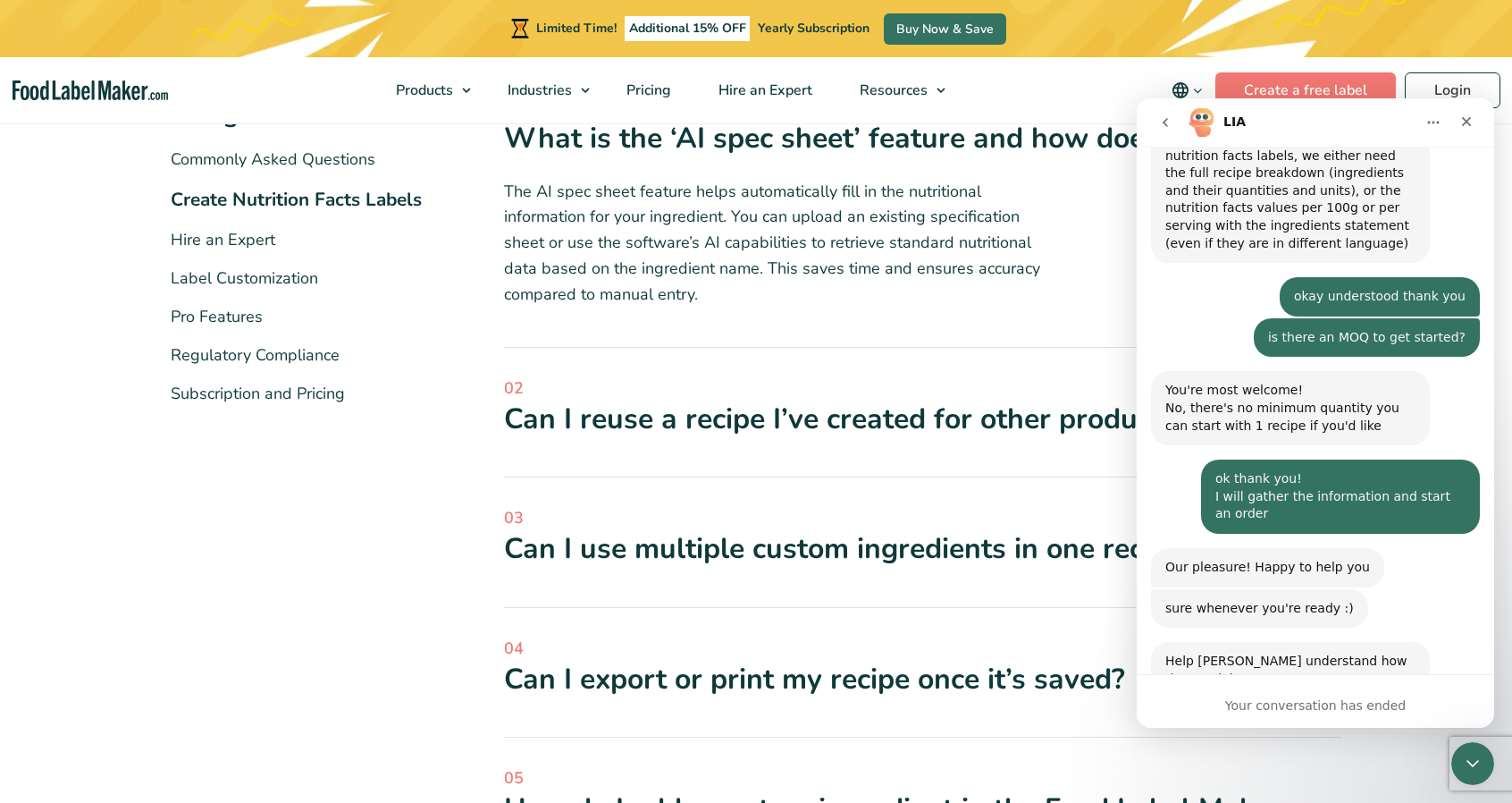
scroll to position [2515, 0]
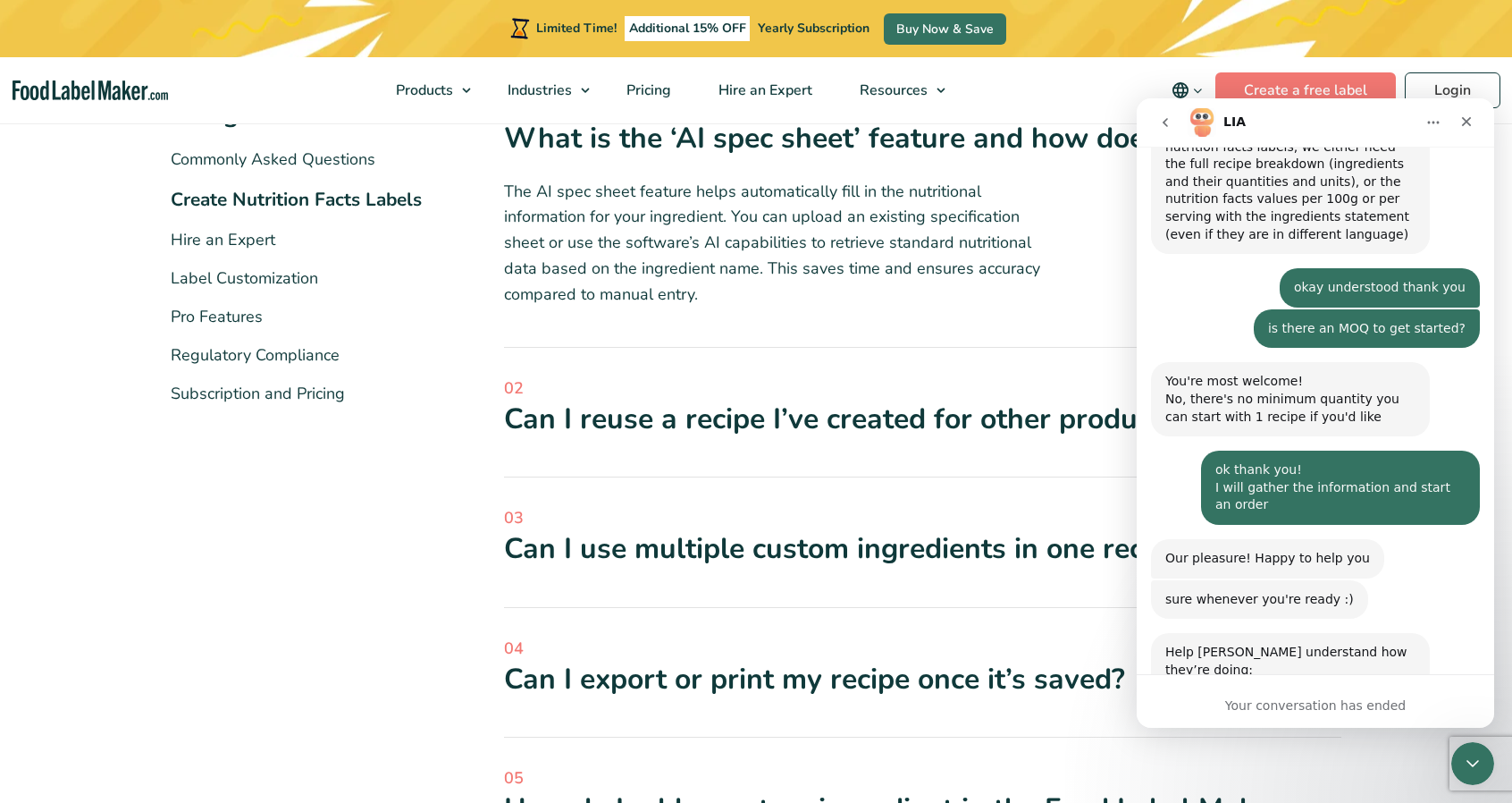
click at [1167, 121] on icon "go back" at bounding box center [1165, 122] width 14 height 14
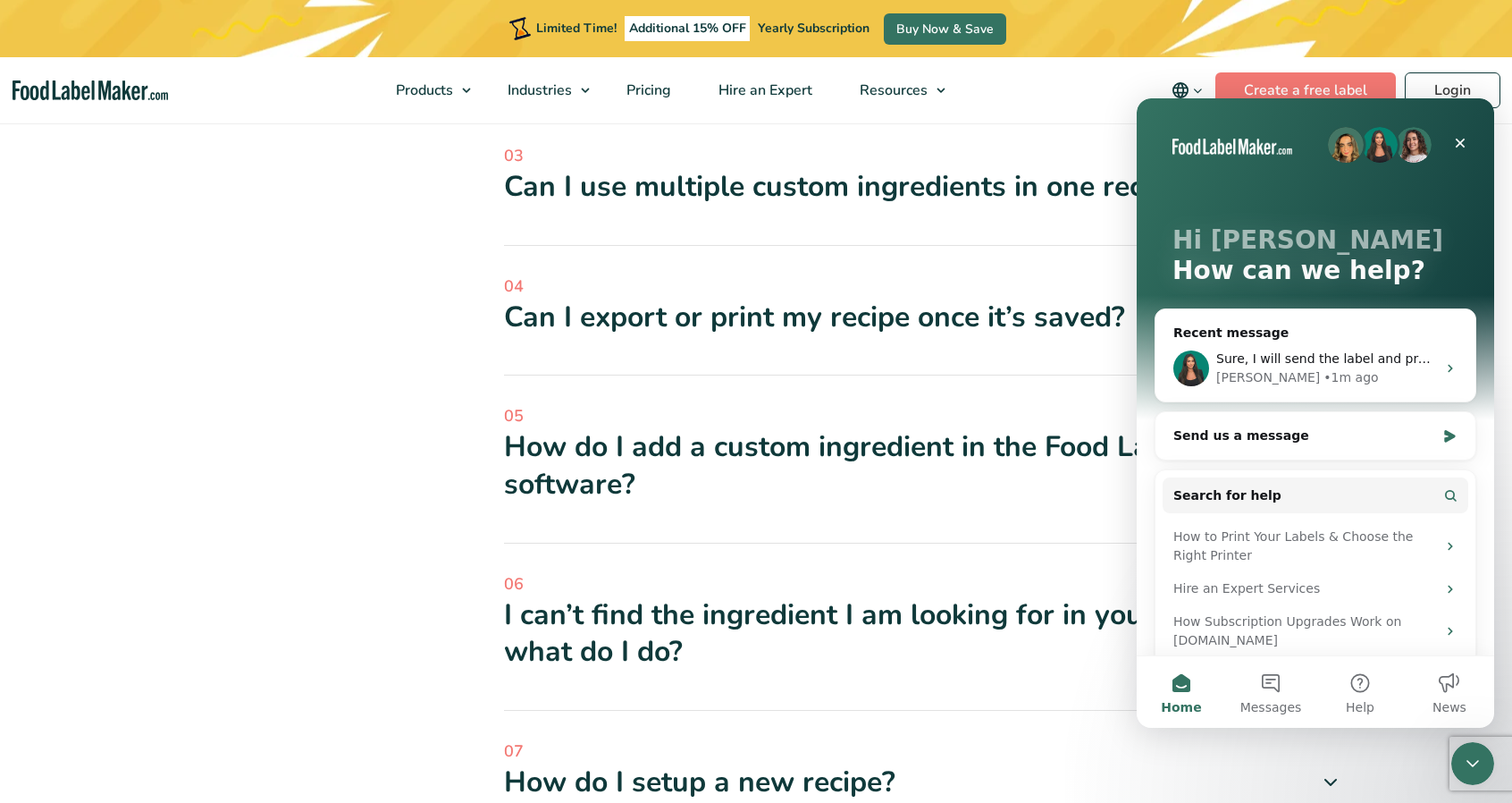
scroll to position [715, 0]
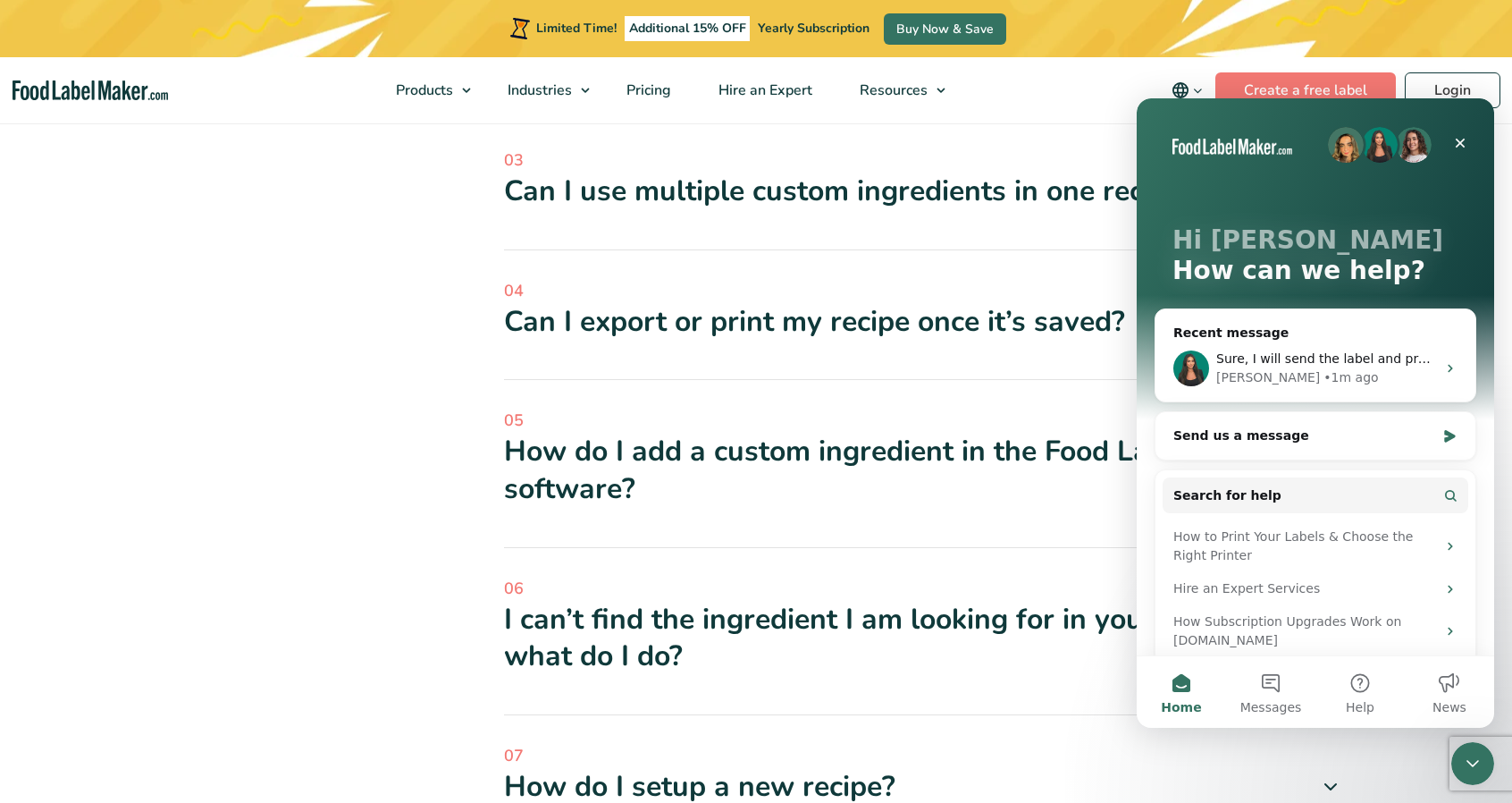
click at [841, 327] on div "Can I export or print my recipe once it’s saved?" at bounding box center [923, 322] width 838 height 38
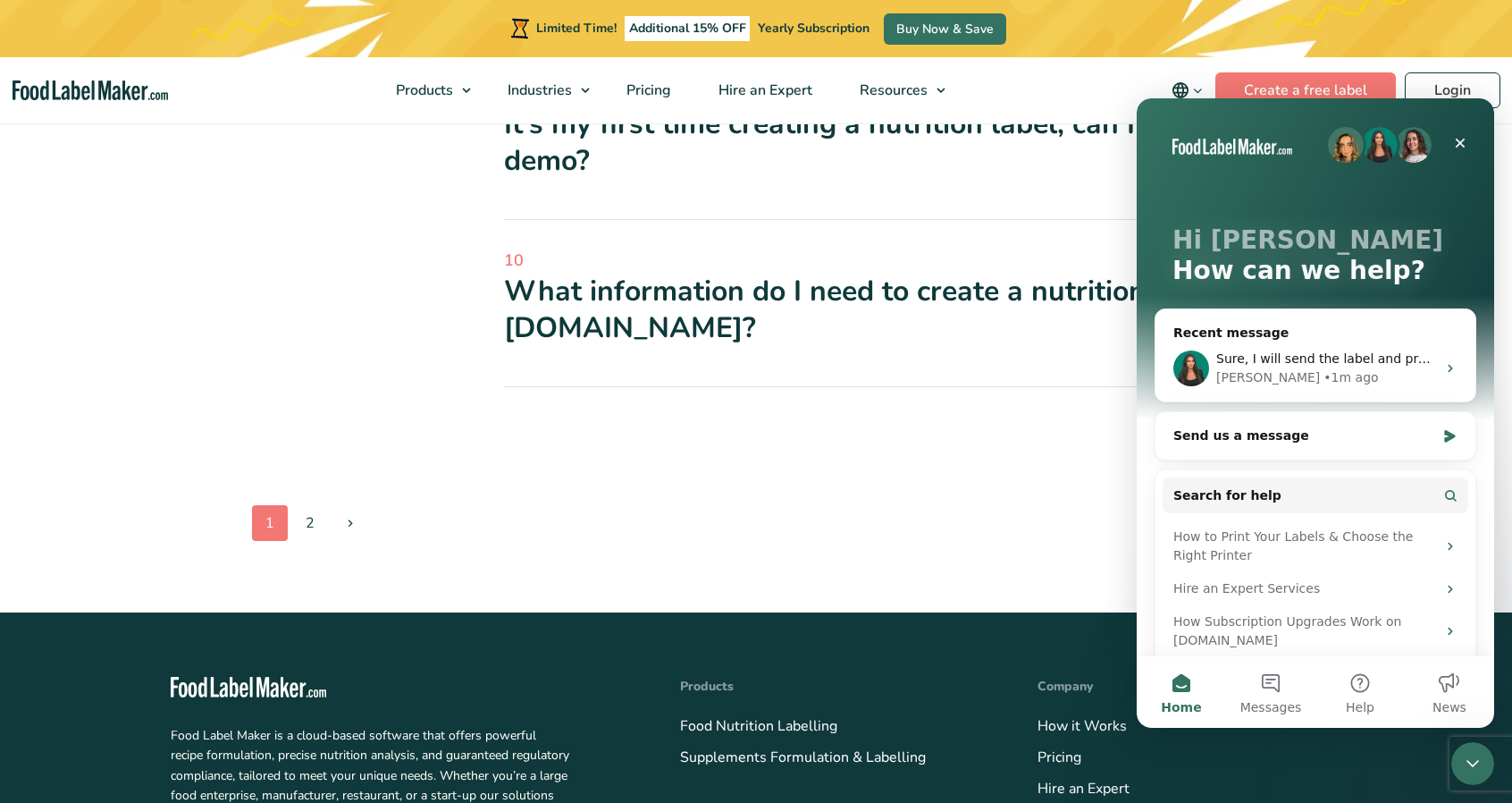
scroll to position [1788, 0]
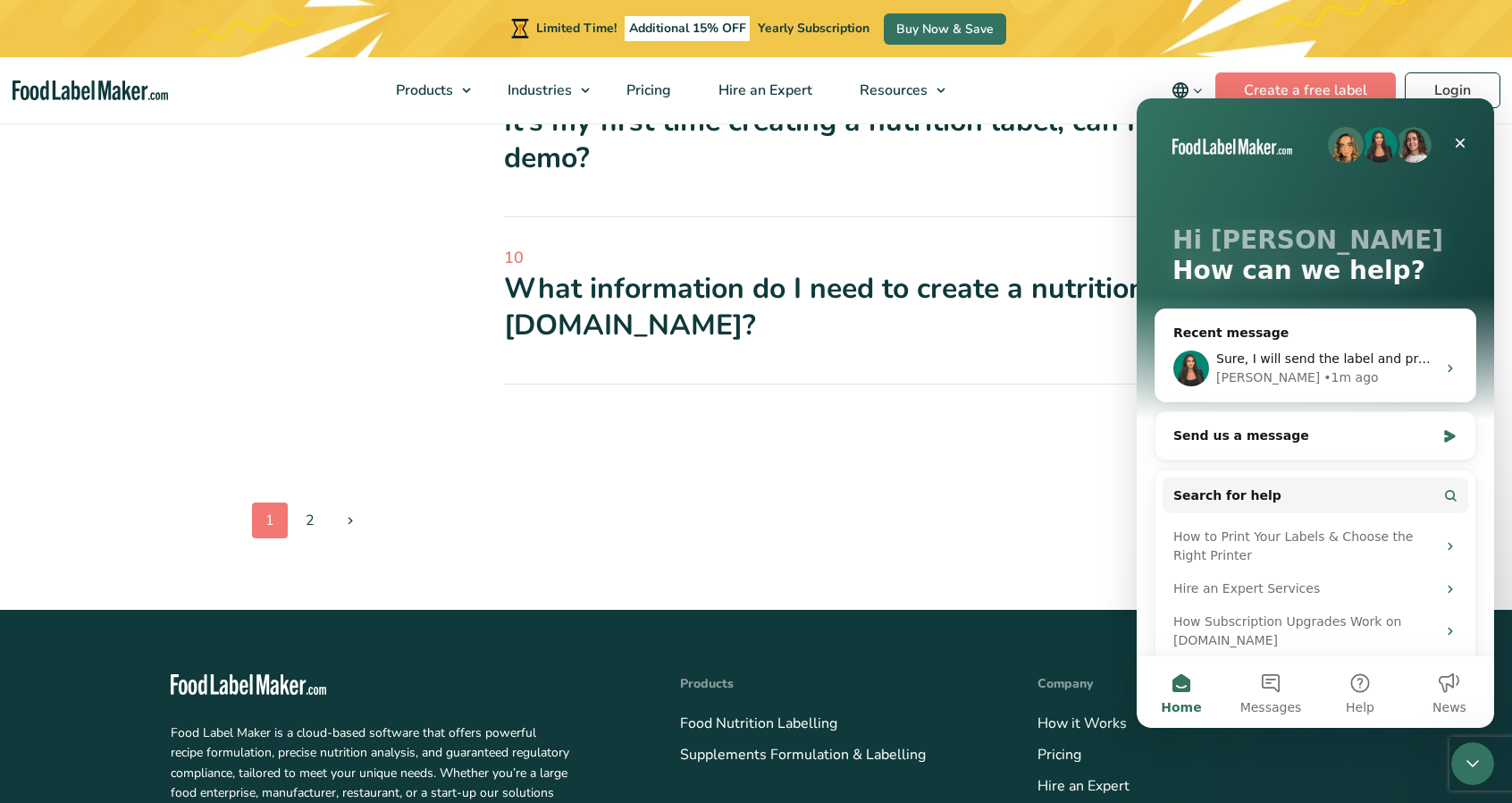
click at [831, 312] on div "What information do I need to create a nutrition label using [DOMAIN_NAME]?" at bounding box center [923, 307] width 838 height 74
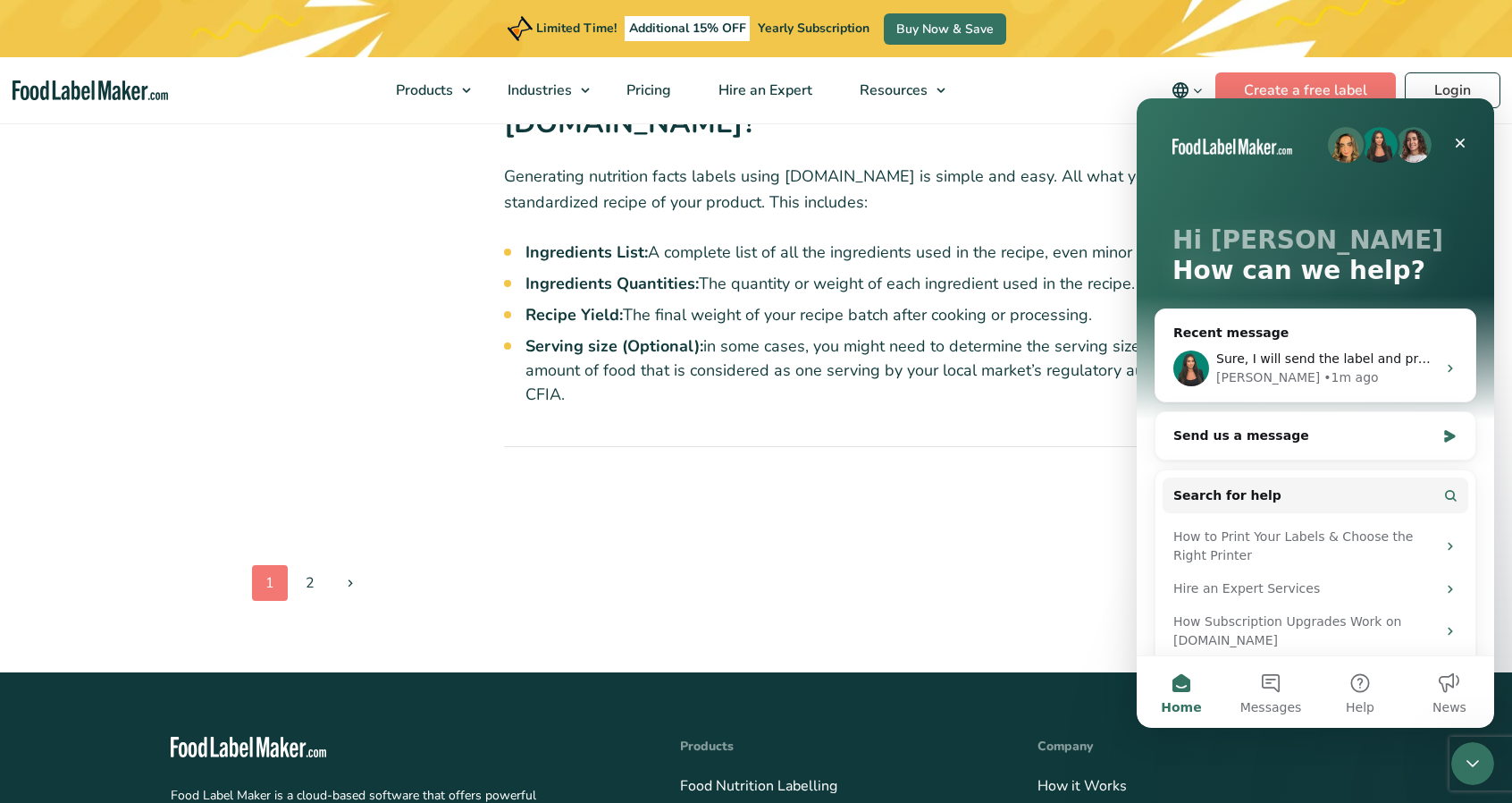
scroll to position [2055, 0]
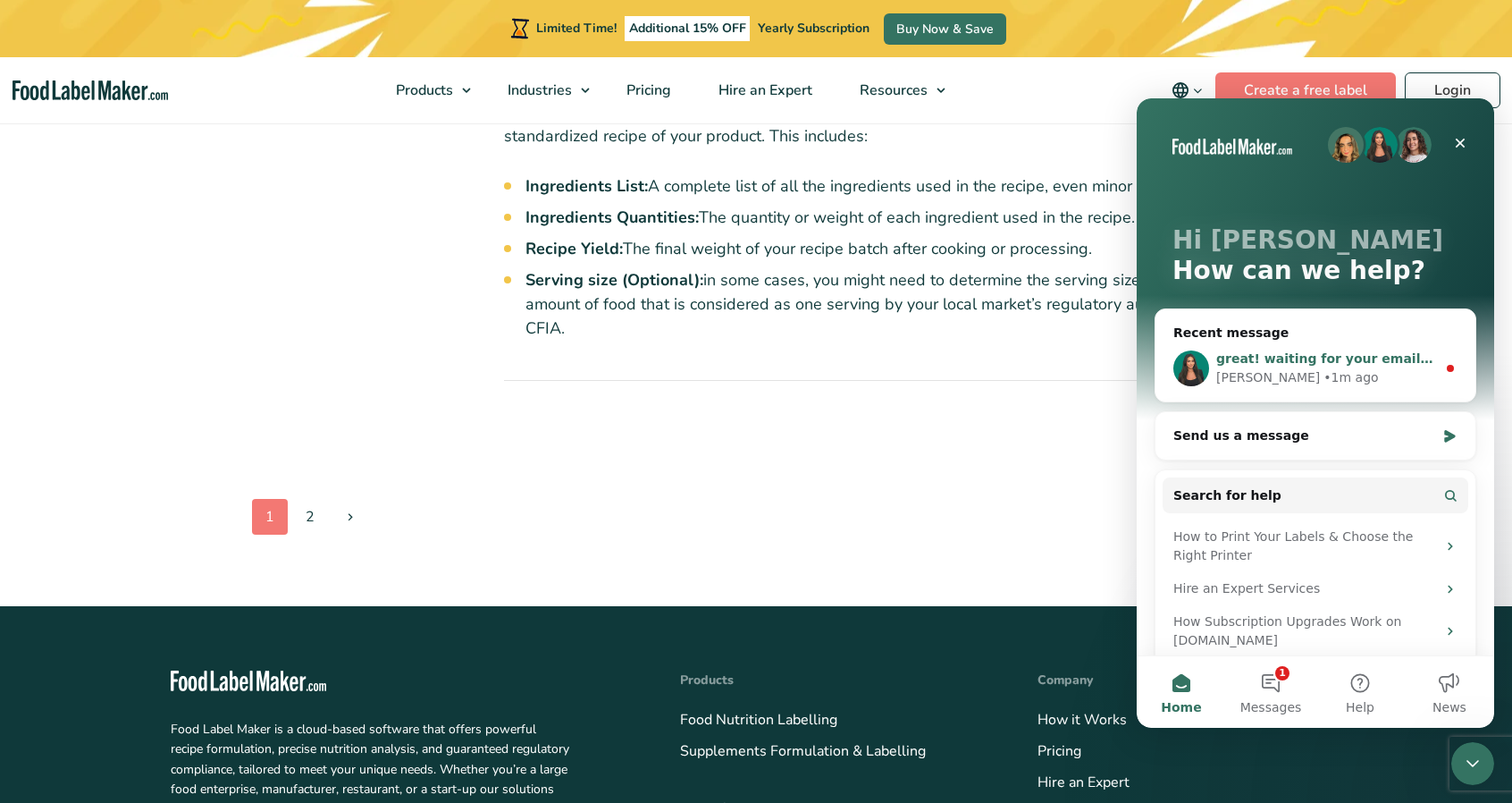
click at [1325, 368] on div "great! waiting for your email to proceed :)" at bounding box center [1326, 359] width 220 height 19
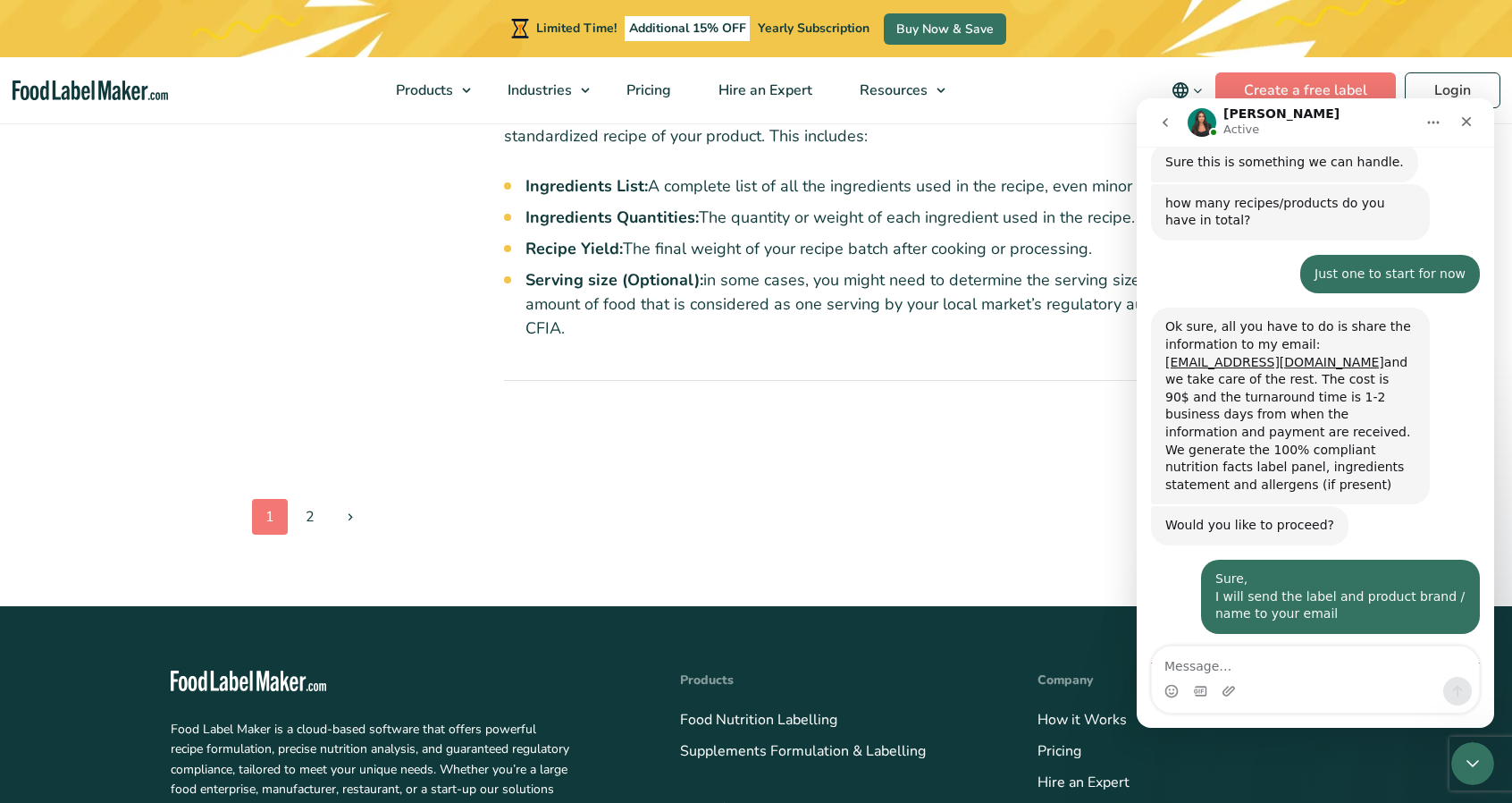
scroll to position [760, 0]
